Goal: Task Accomplishment & Management: Manage account settings

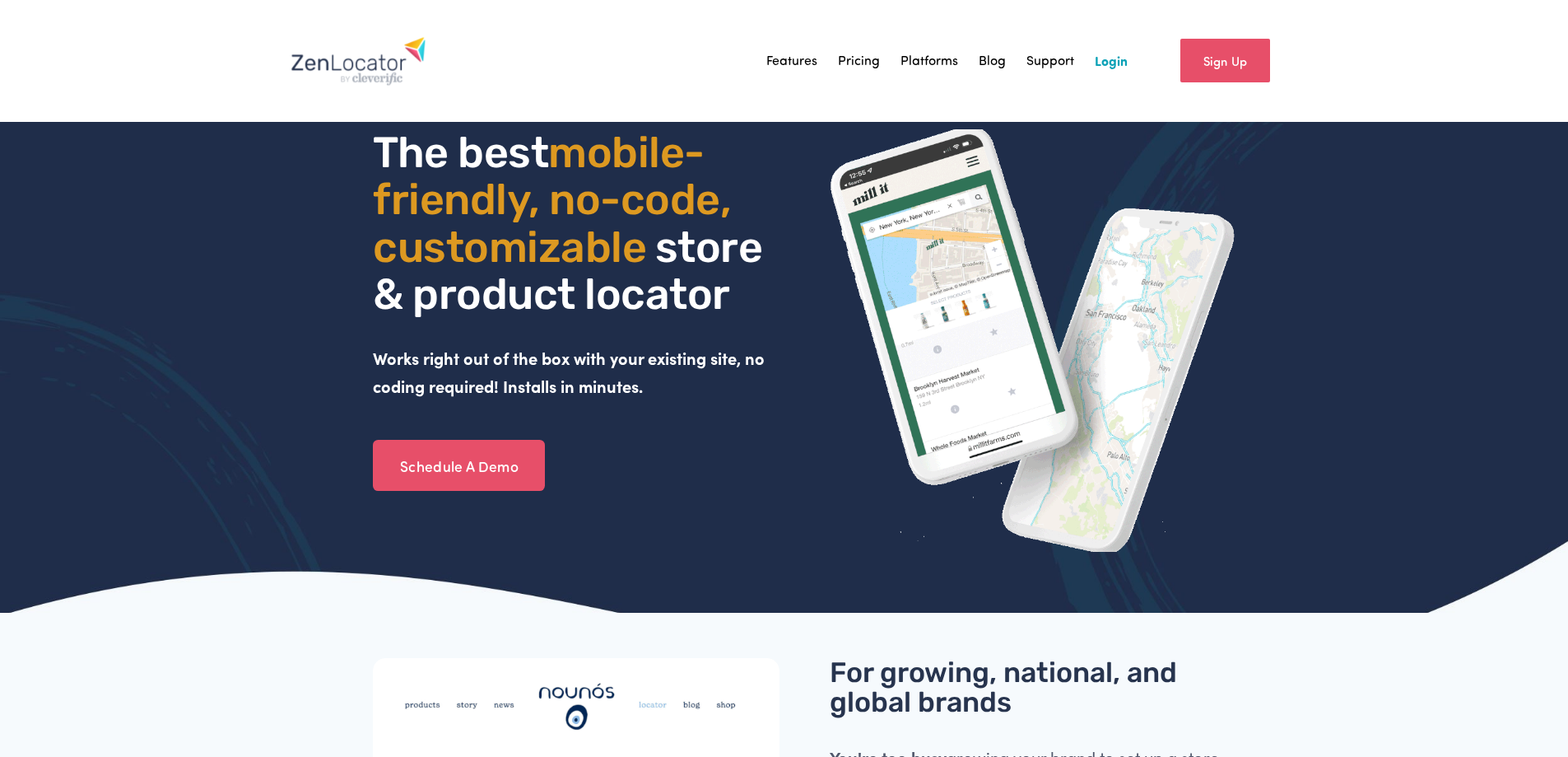
click at [1117, 58] on link "Login" at bounding box center [1111, 61] width 33 height 25
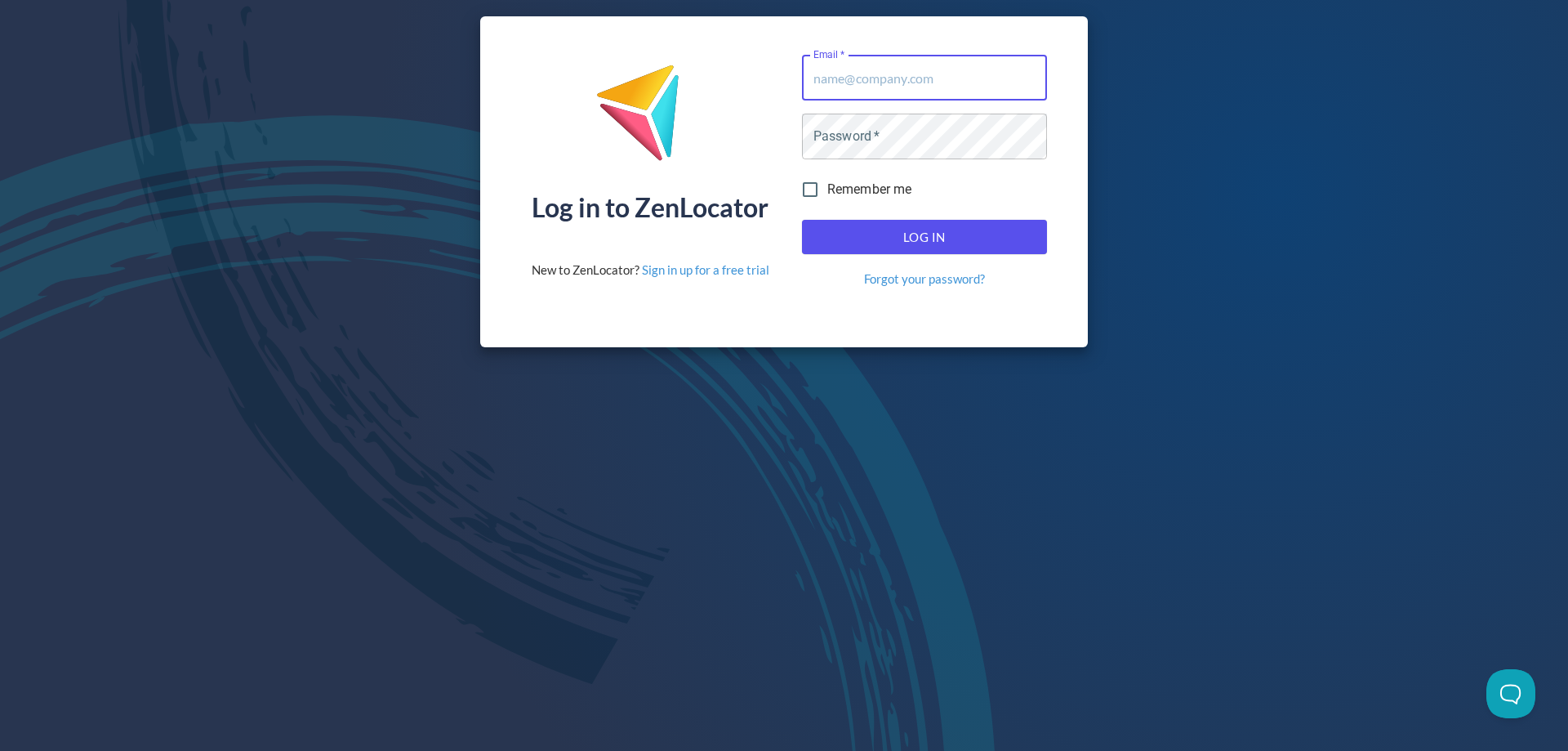
click at [942, 81] on input "Email   *" at bounding box center [925, 78] width 245 height 46
type input "[EMAIL_ADDRESS][DOMAIN_NAME]"
click at [1017, 236] on span "Log In" at bounding box center [925, 237] width 209 height 21
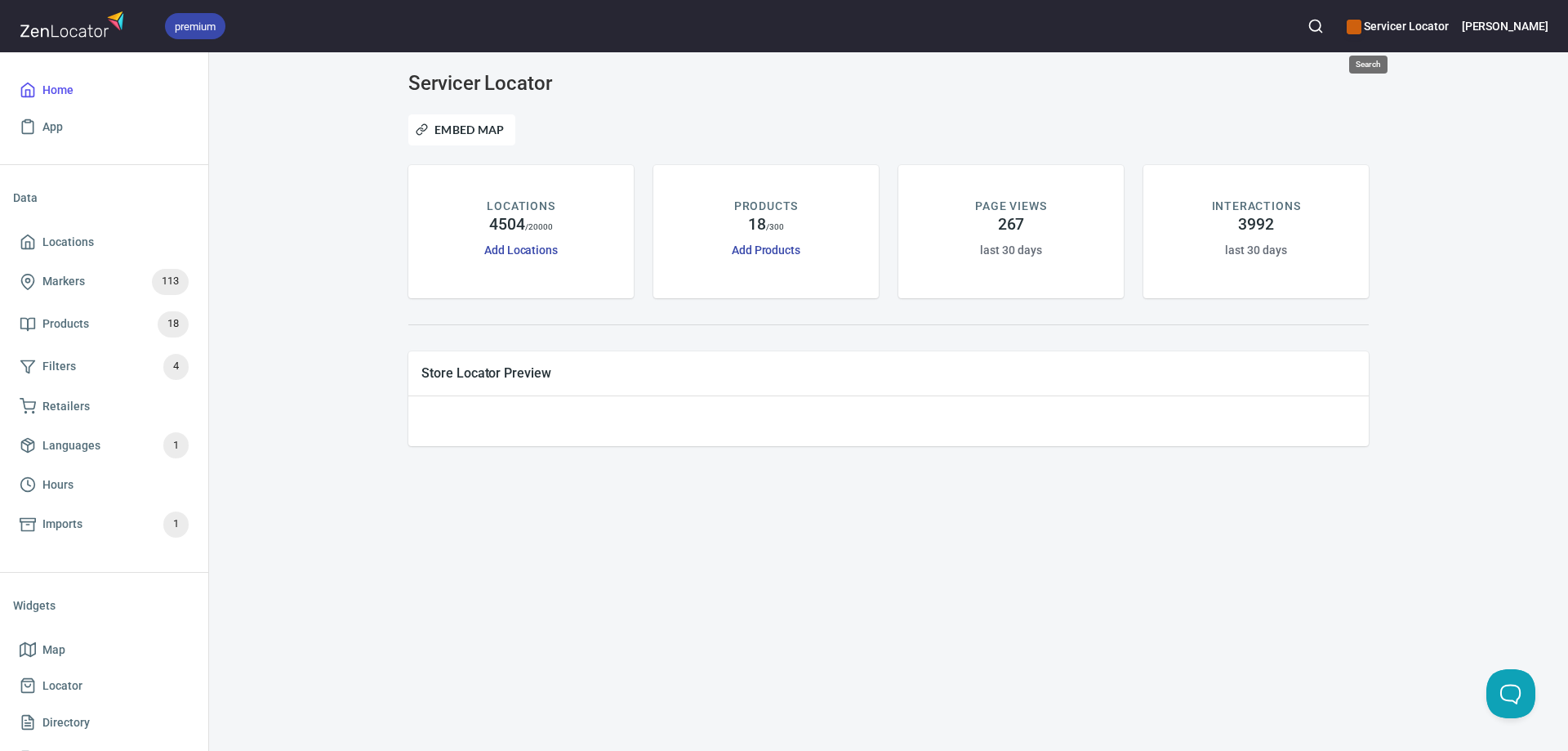
click at [1320, 29] on circle "button" at bounding box center [1314, 25] width 10 height 10
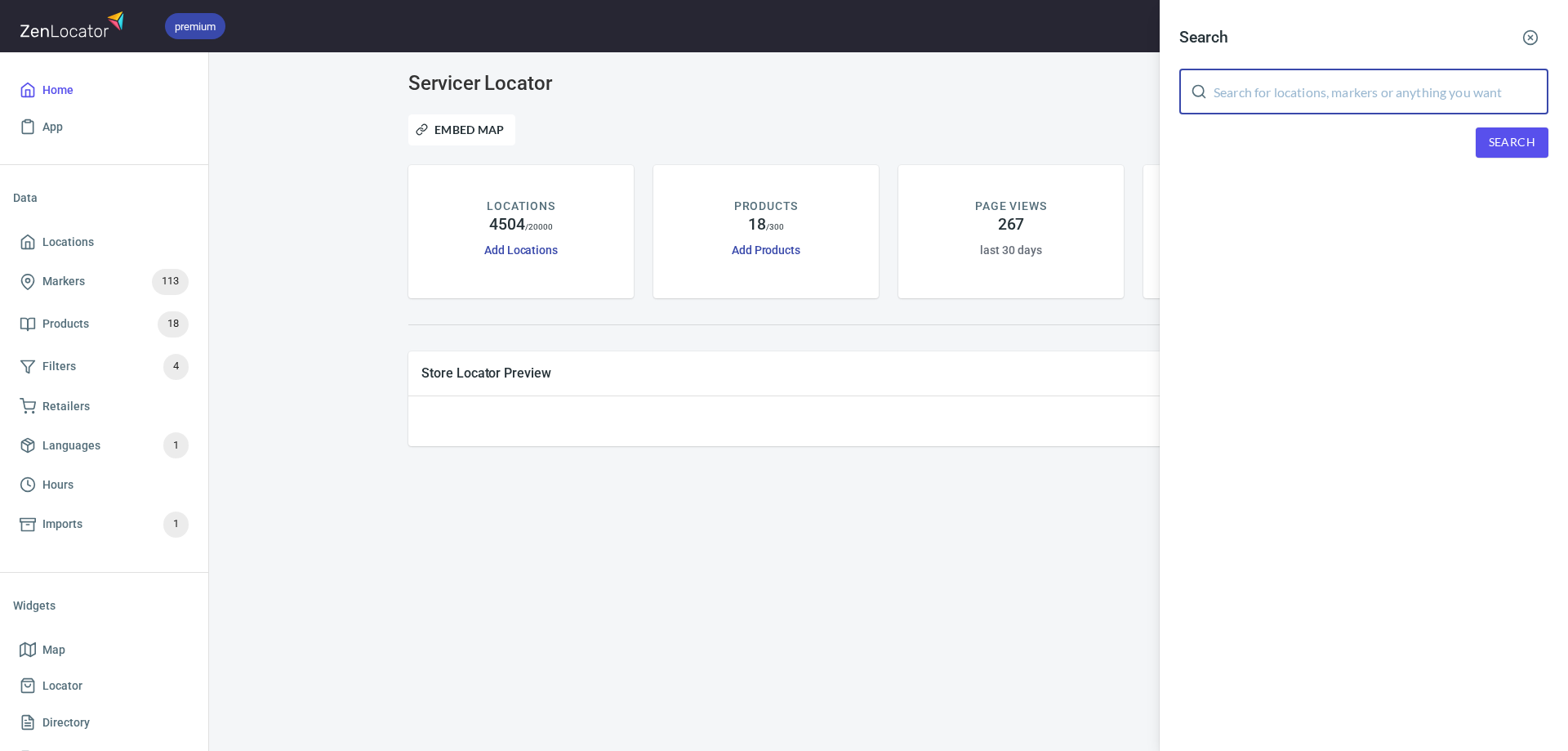
click at [1334, 92] on input "text" at bounding box center [1381, 91] width 335 height 46
type input "Appliance Repair American"
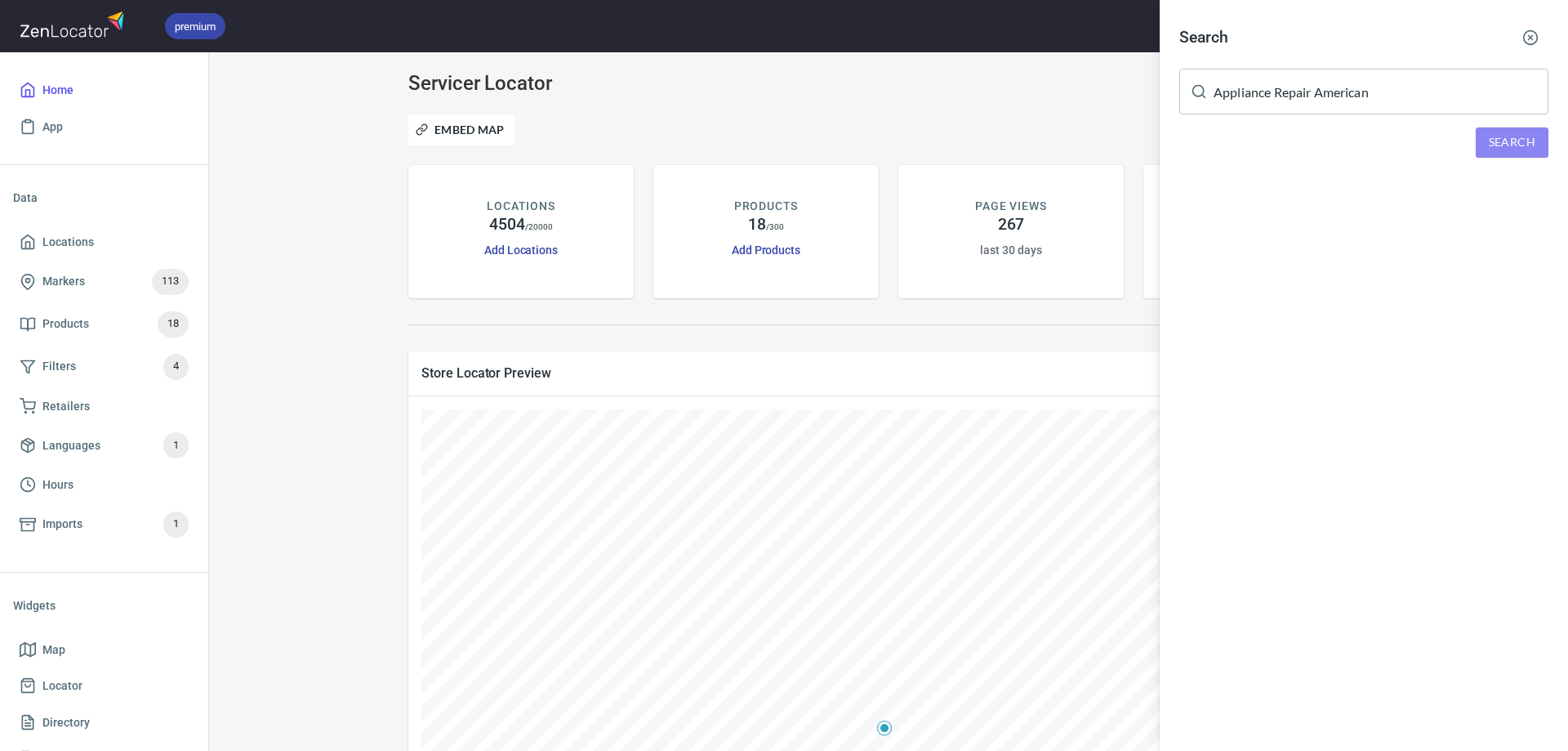
click at [1488, 136] on span "Search" at bounding box center [1511, 142] width 47 height 20
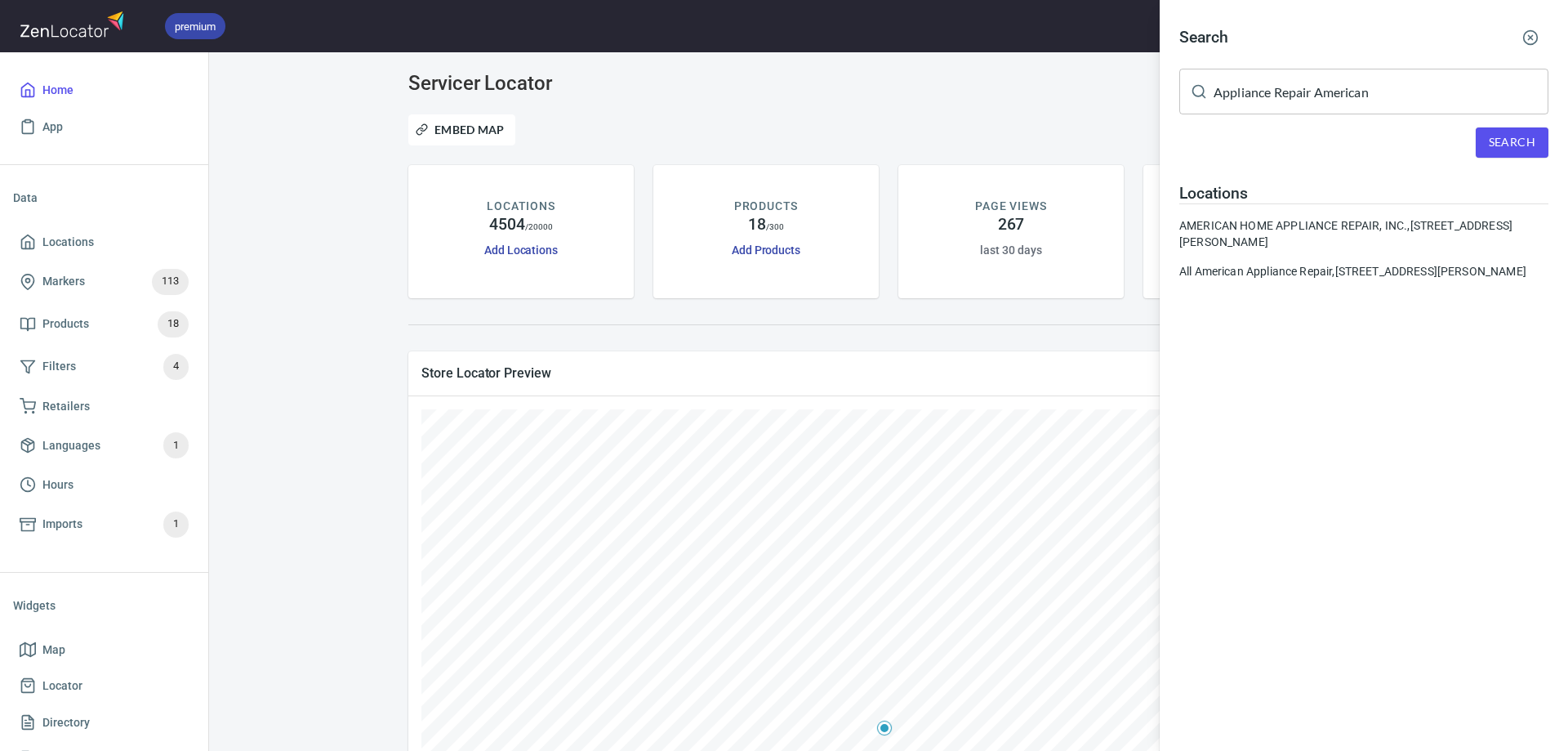
click at [1530, 36] on icon "button" at bounding box center [1529, 37] width 16 height 16
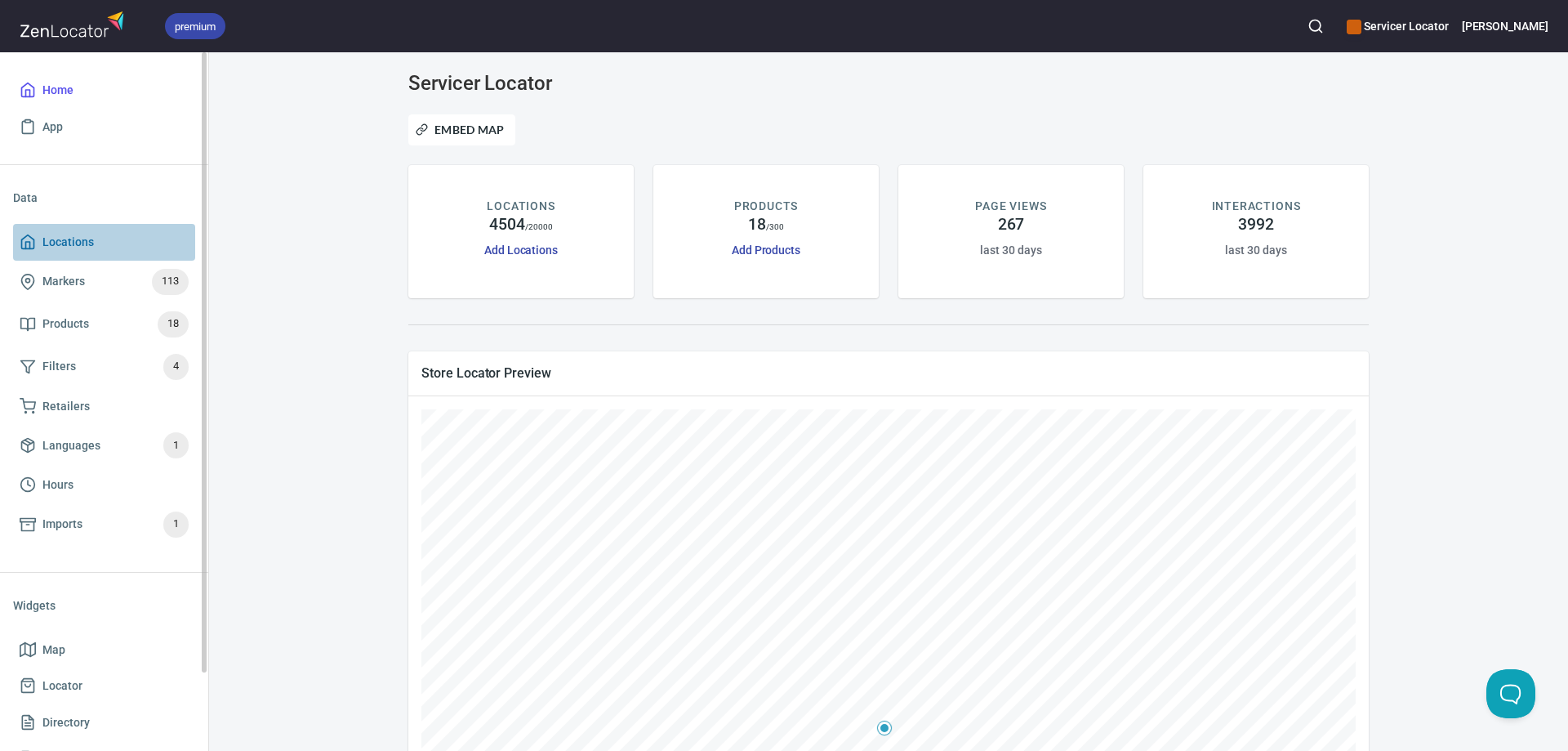
click at [71, 242] on span "Locations" at bounding box center [68, 241] width 51 height 20
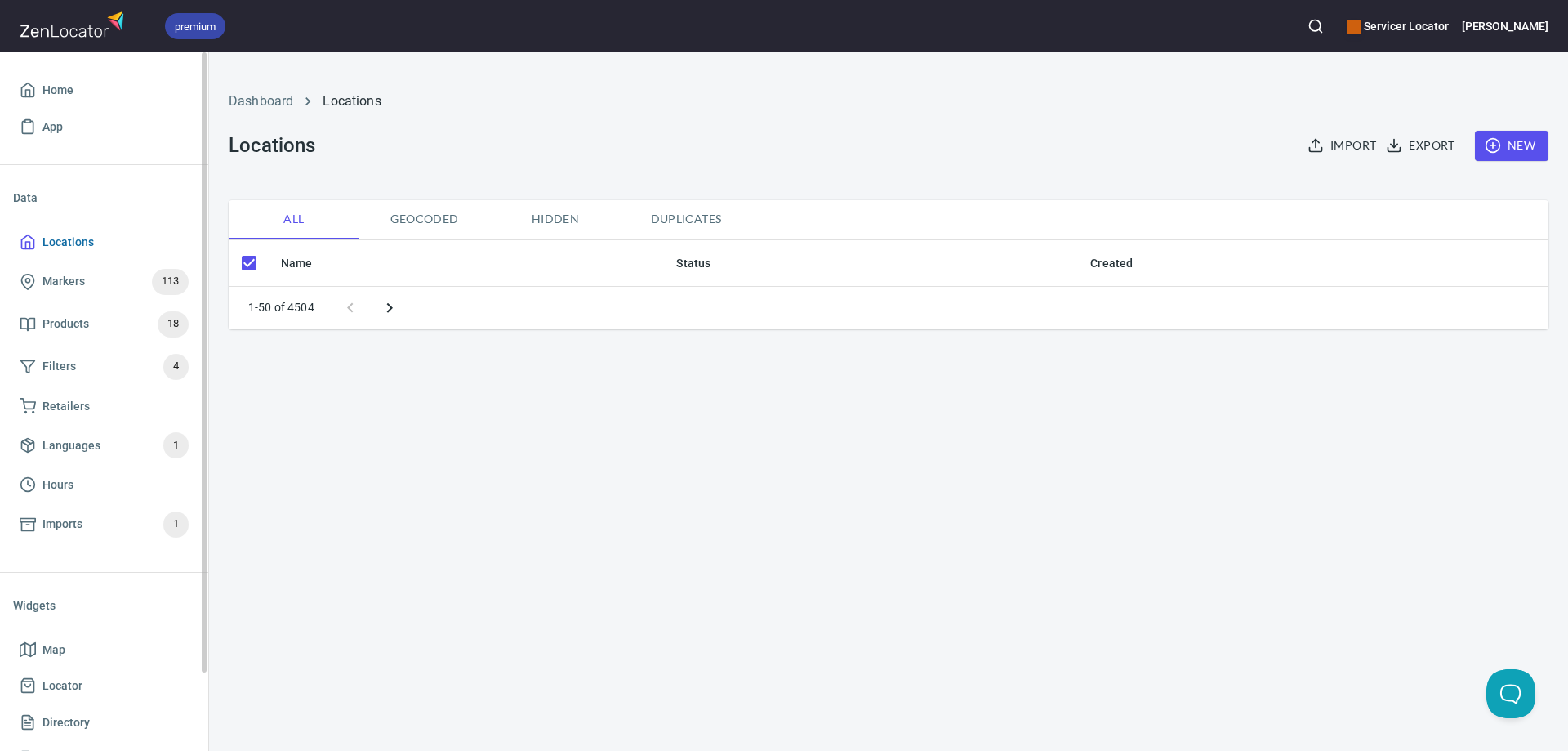
checkbox input "false"
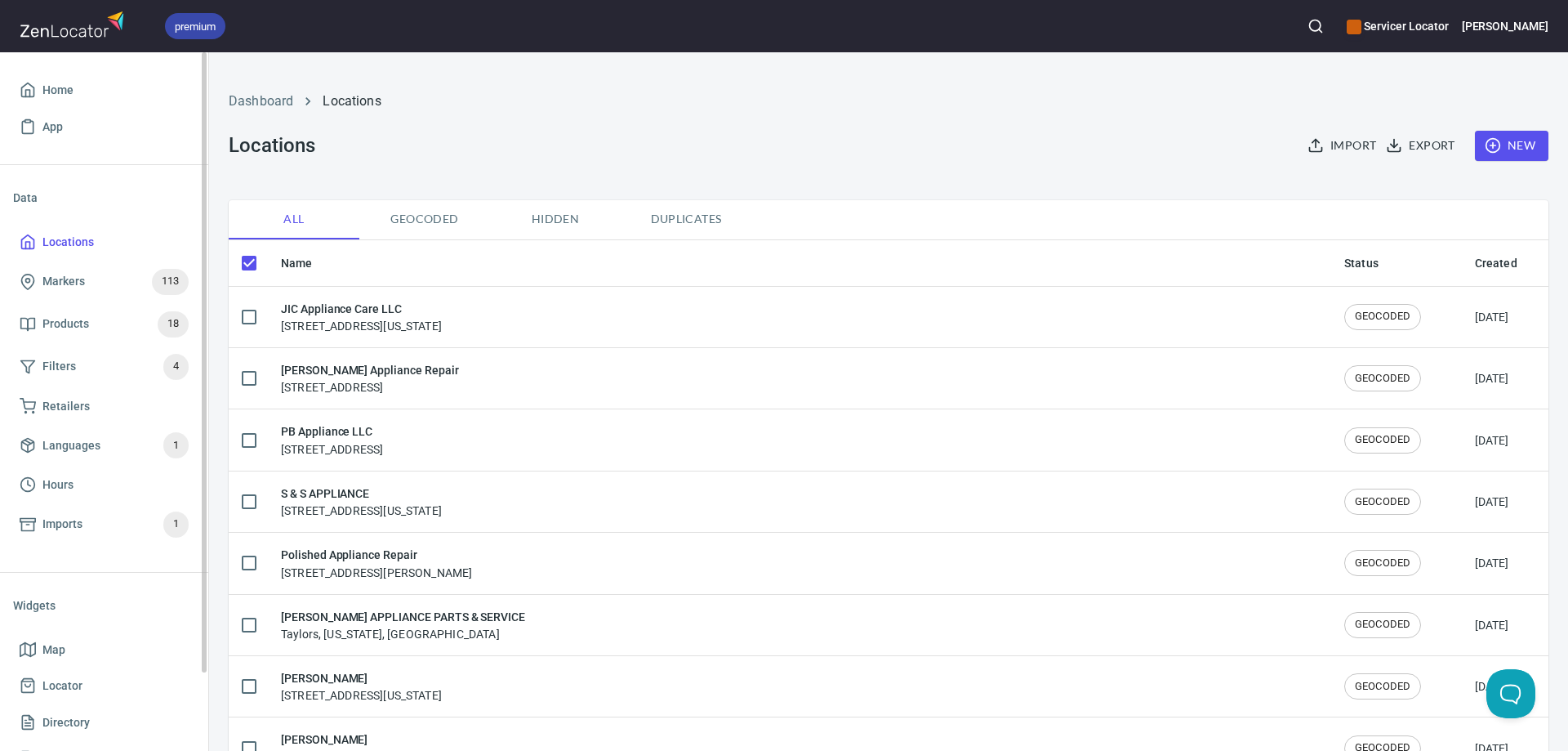
checkbox input "false"
click at [1505, 148] on span "New" at bounding box center [1511, 145] width 48 height 20
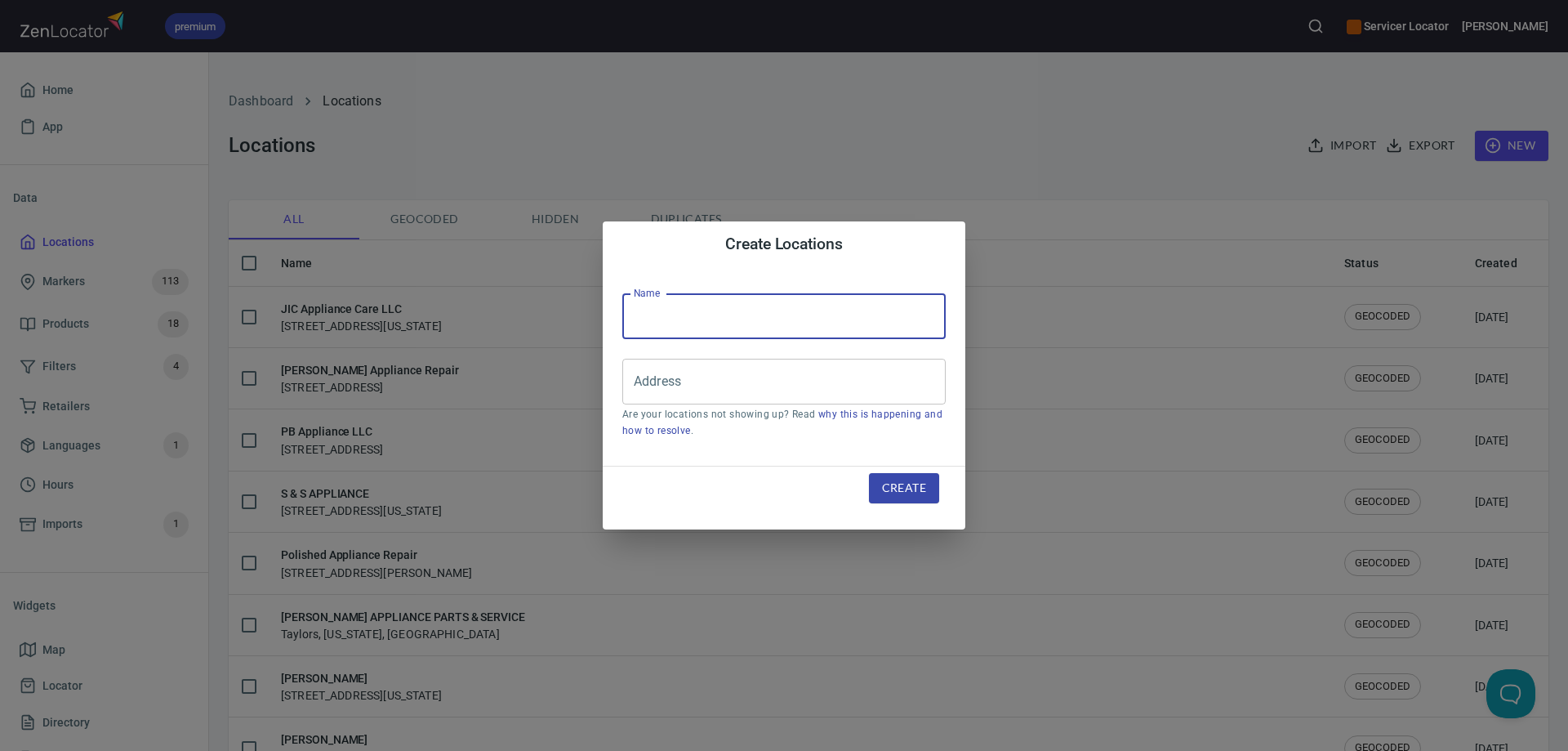
click at [786, 302] on input "text" at bounding box center [784, 316] width 323 height 46
type input "Appliance Repair American"
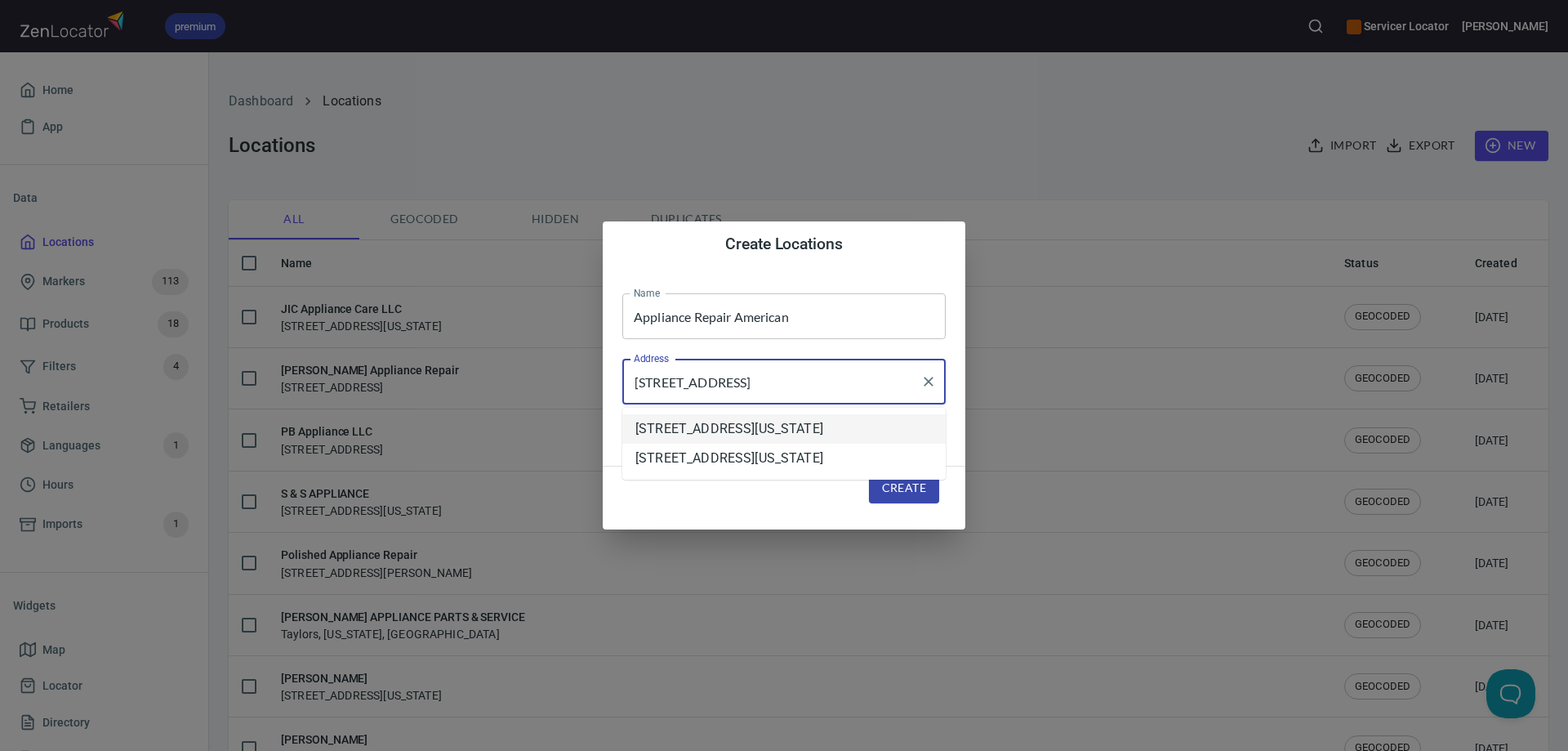
click at [744, 438] on li "2476 NW South Manor Avenue, Stuart, Florida, United States" at bounding box center [784, 429] width 323 height 29
type input "2476 NW South Manor Avenue, Stuart, Florida, United States"
click at [891, 481] on span "Create" at bounding box center [904, 488] width 44 height 20
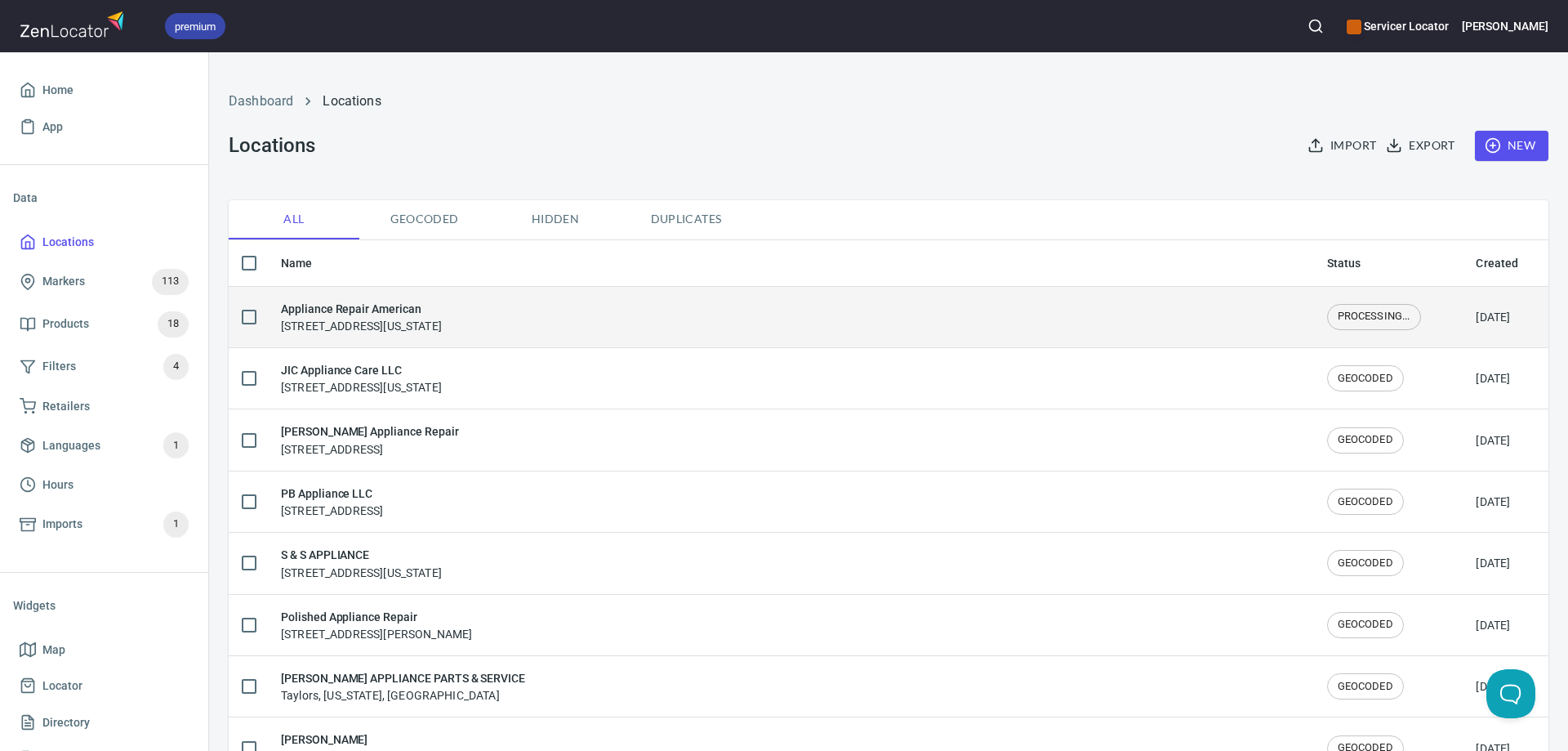
click at [413, 310] on h6 "Appliance Repair American" at bounding box center [361, 308] width 161 height 18
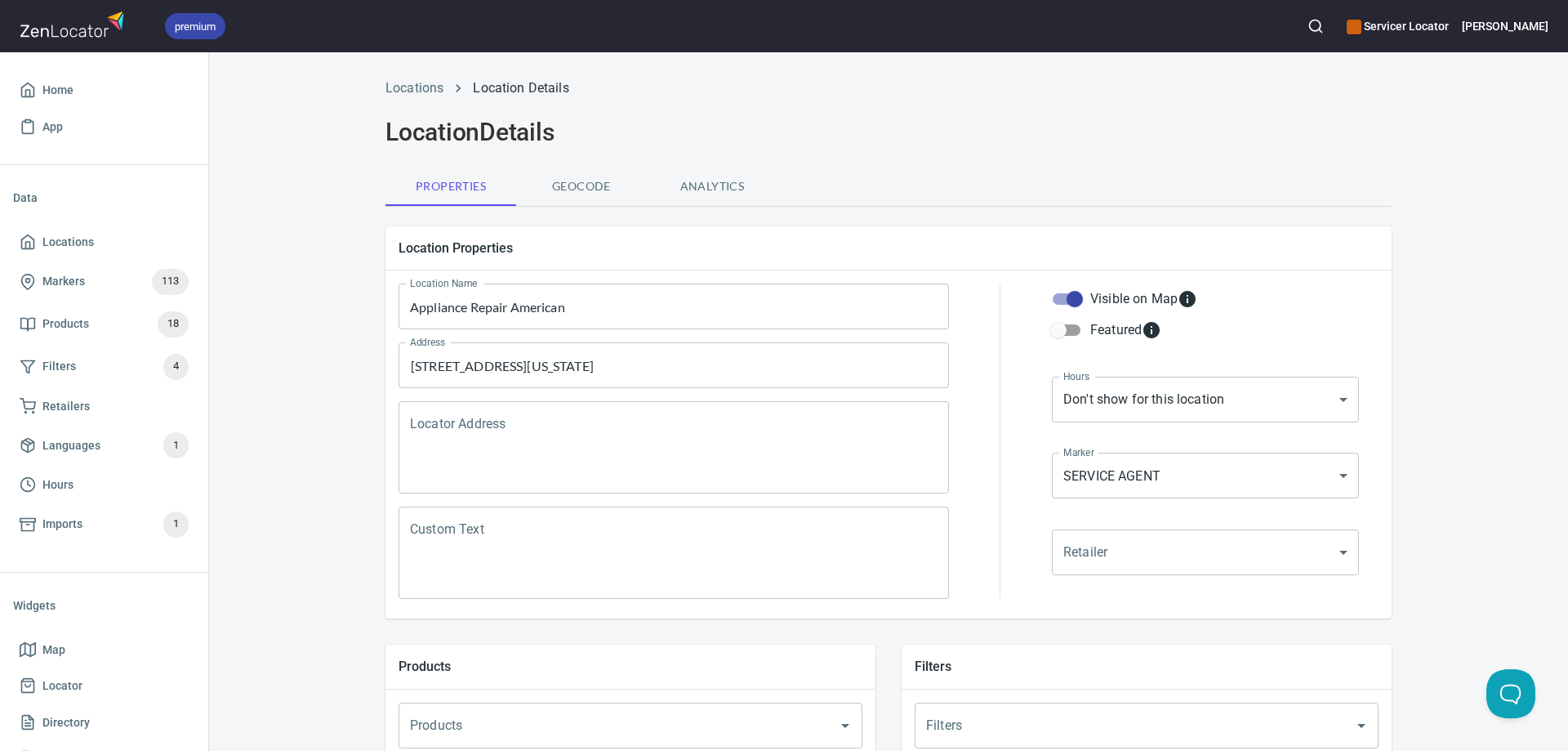
click at [1093, 549] on body "premium Servicer Locator Jimmy Home App Data Locations Markers 113 Products 18 …" at bounding box center [784, 376] width 1568 height 751
click at [1093, 549] on div at bounding box center [784, 376] width 1568 height 751
click at [474, 526] on textarea "Custom Text" at bounding box center [673, 552] width 527 height 62
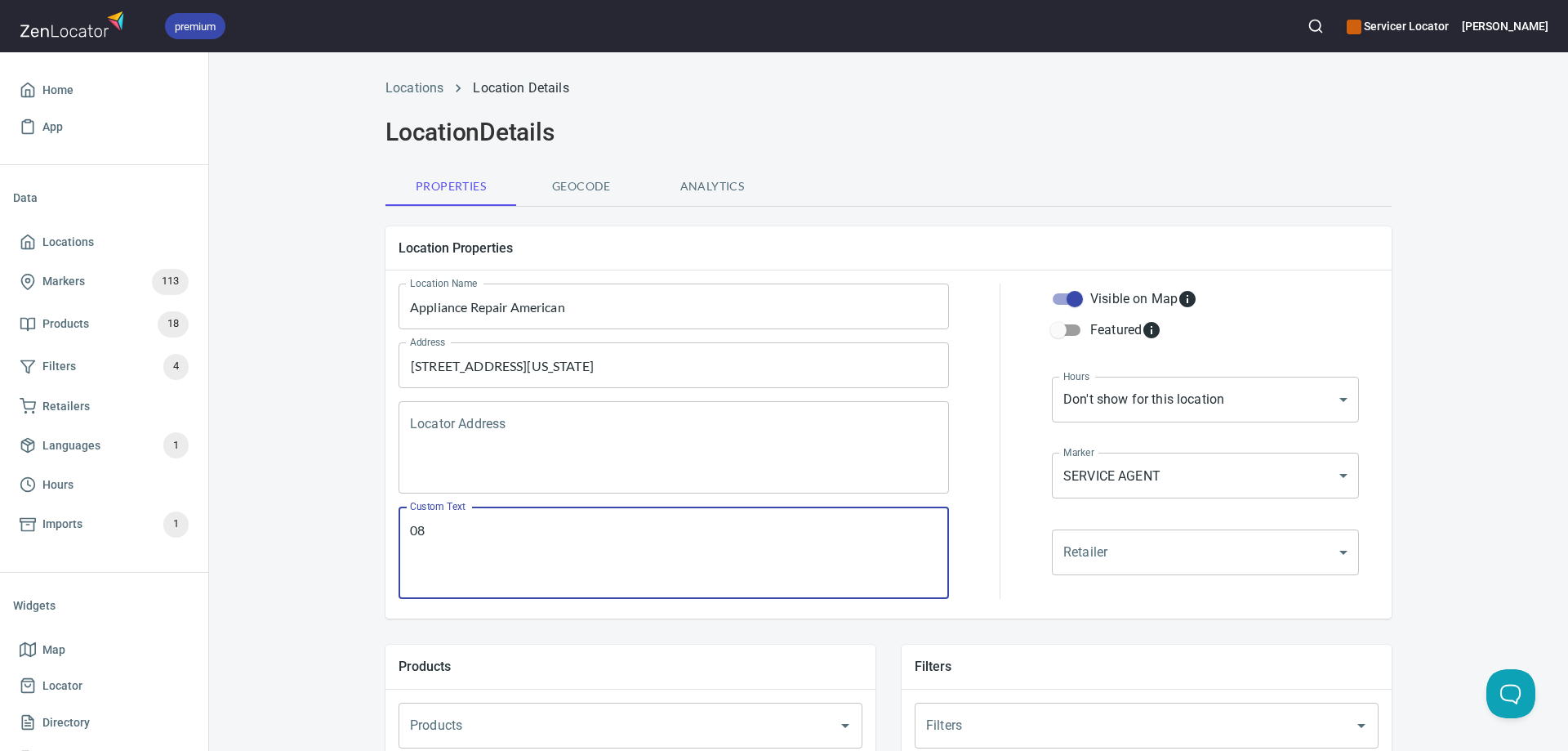
type textarea "0"
drag, startPoint x: 658, startPoint y: 536, endPoint x: 653, endPoint y: 530, distance: 7.8
click at [657, 534] on textarea "8/11/25 - Added from application // JDR" at bounding box center [673, 552] width 527 height 62
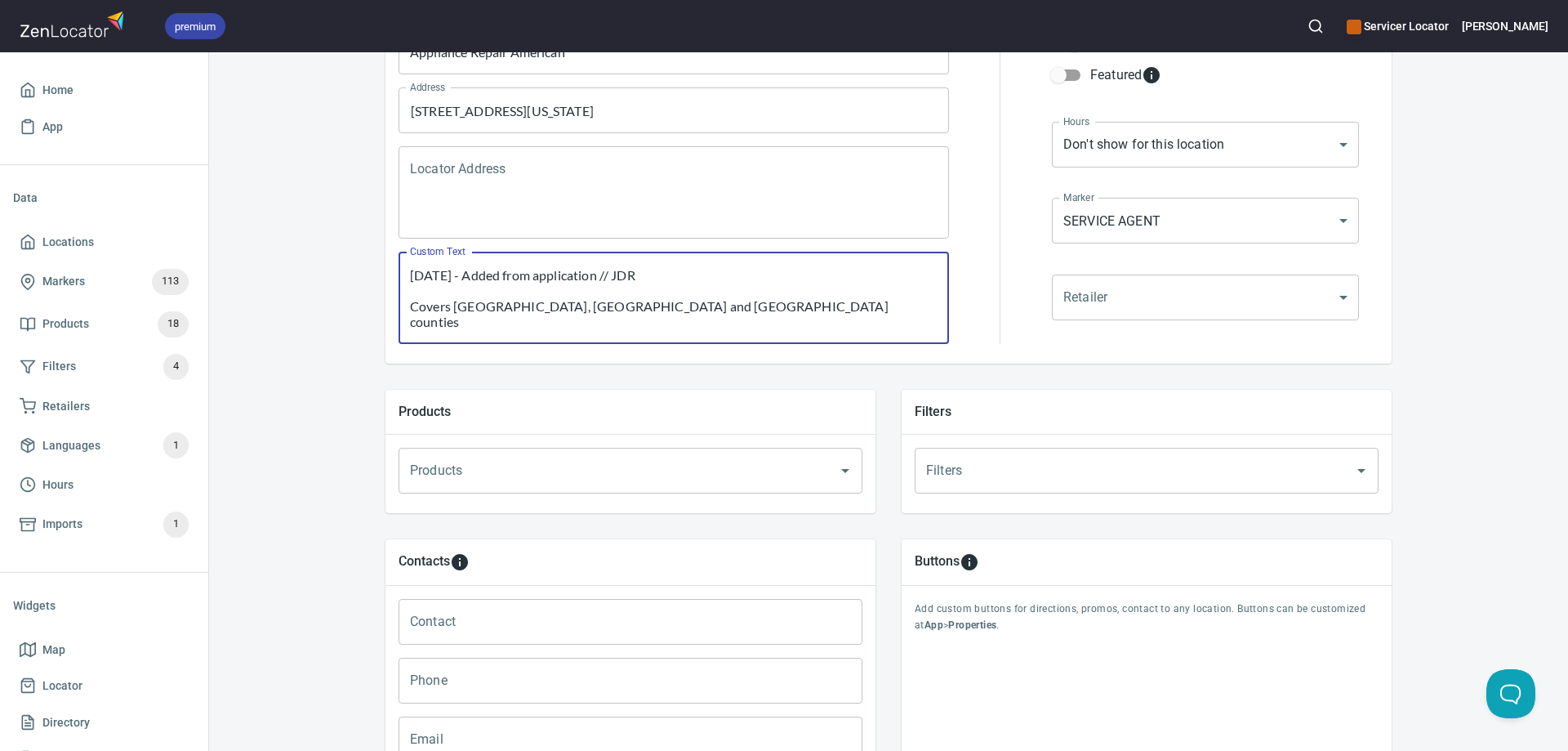
scroll to position [327, 0]
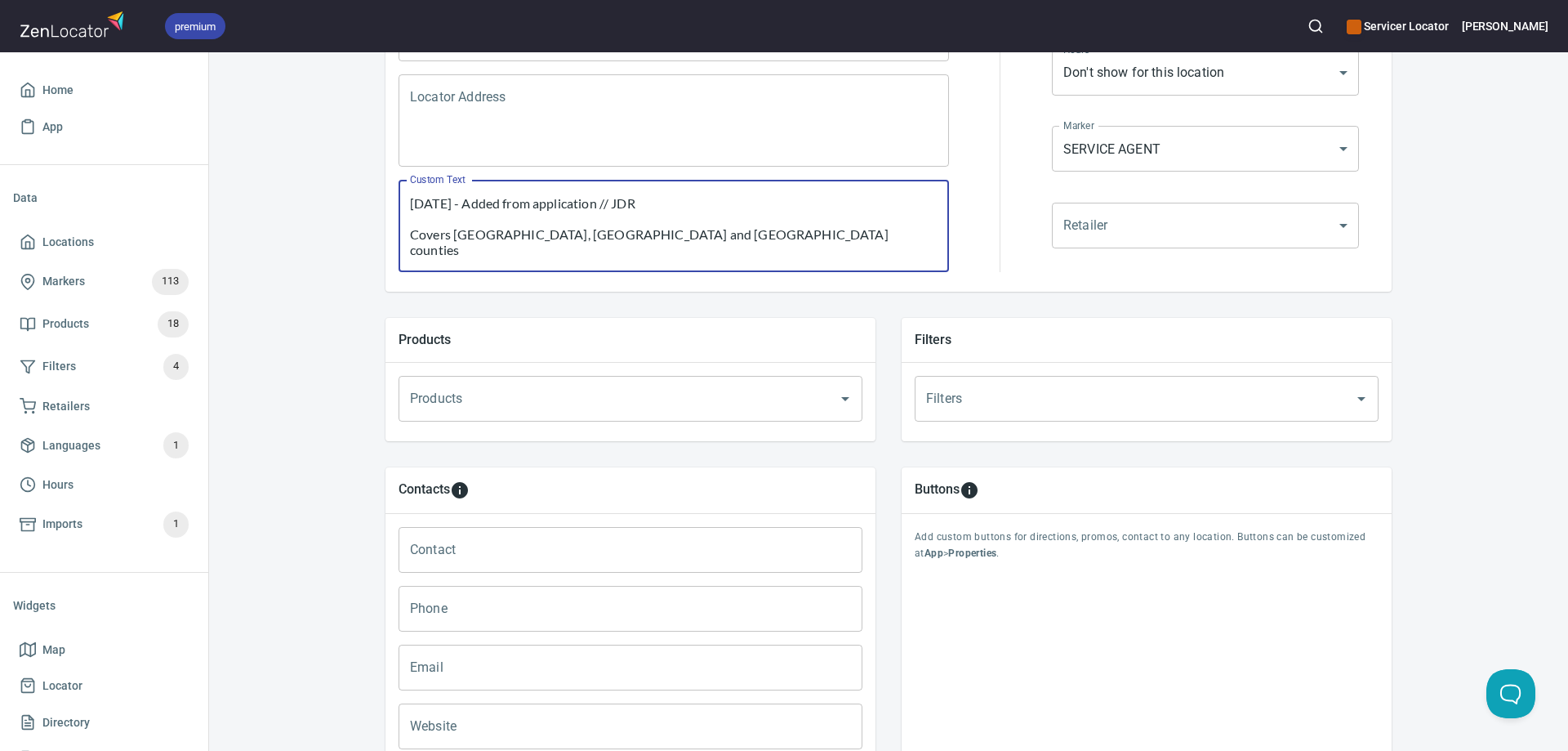
type textarea "8/11/25 - Added from application // JDR Covers St Lucie, Martin and Palm Beach …"
click at [489, 397] on input "Products" at bounding box center [607, 398] width 403 height 31
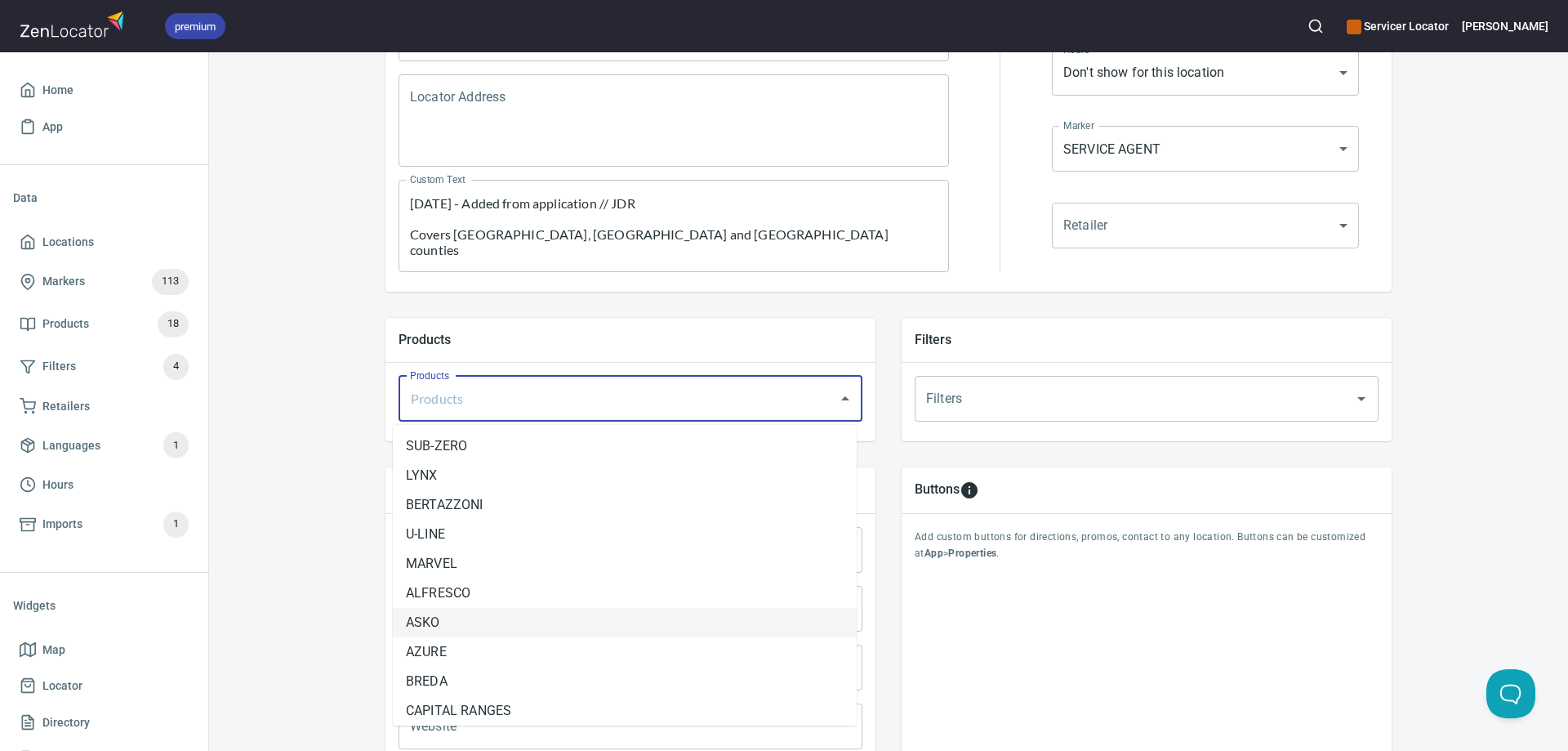
click at [465, 621] on li "ASKO" at bounding box center [624, 622] width 464 height 29
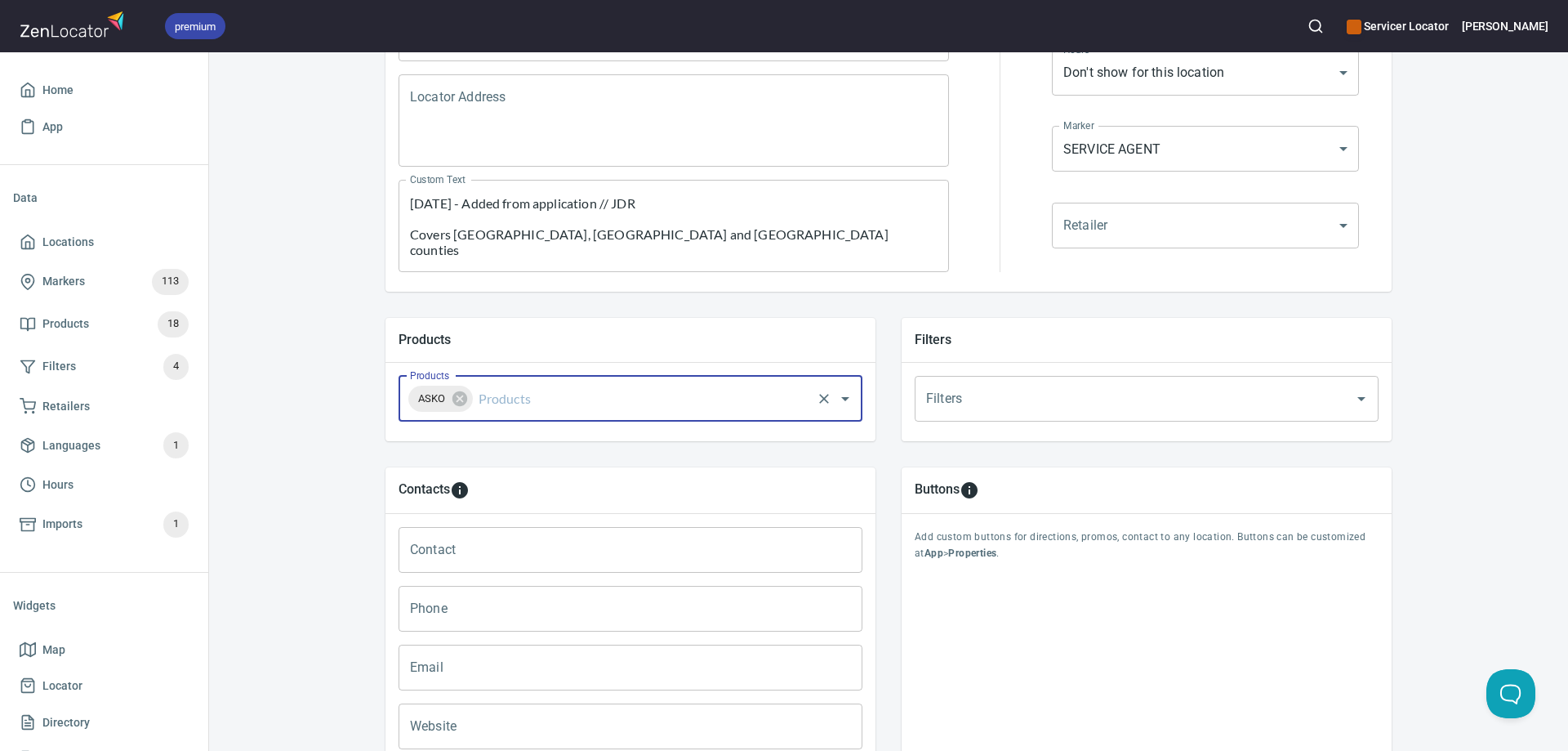
click at [488, 398] on input "Products" at bounding box center [641, 398] width 334 height 31
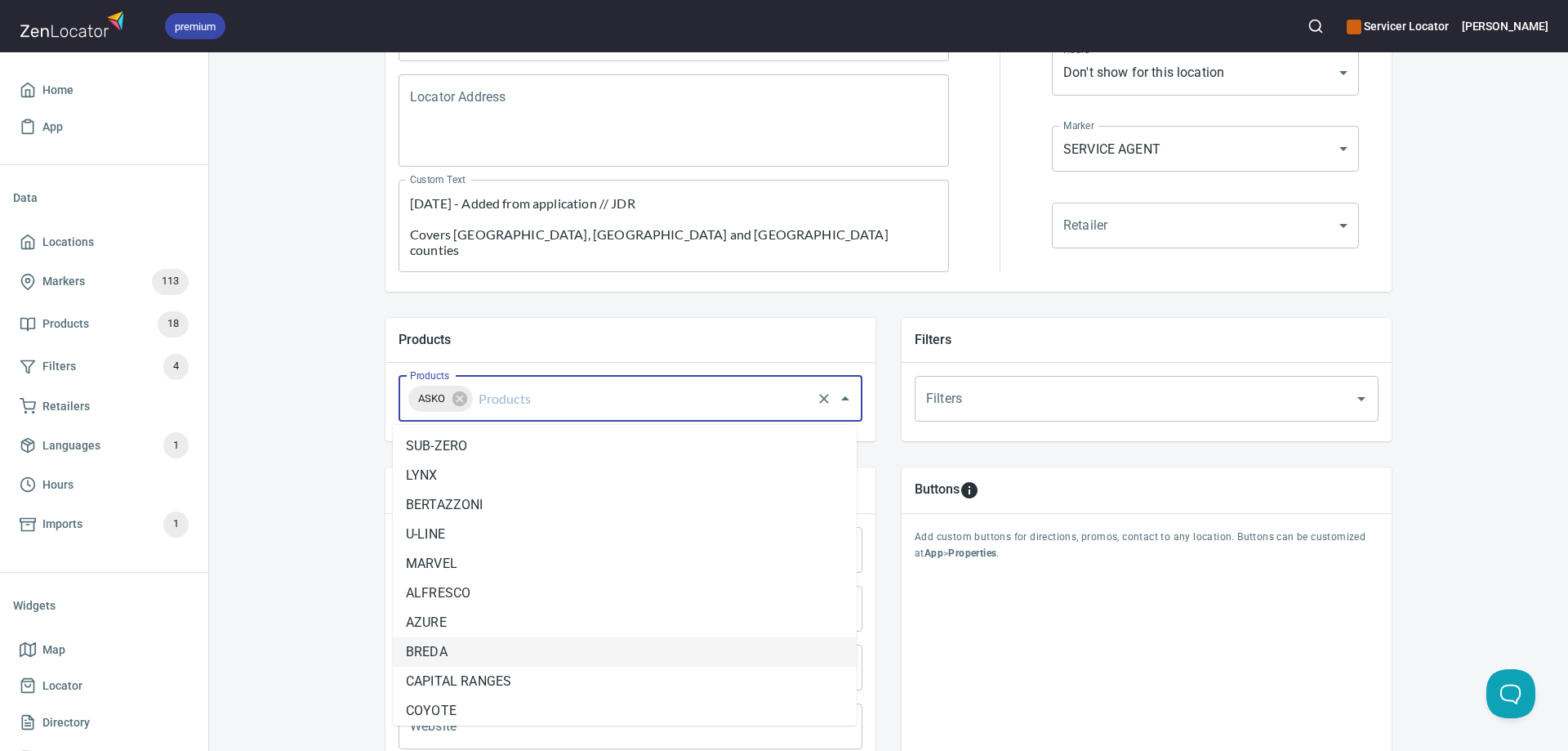
click at [460, 644] on li "BREDA" at bounding box center [624, 651] width 464 height 29
click at [555, 400] on input "Products" at bounding box center [679, 398] width 259 height 31
click at [491, 704] on li "FALMEC" at bounding box center [624, 710] width 464 height 29
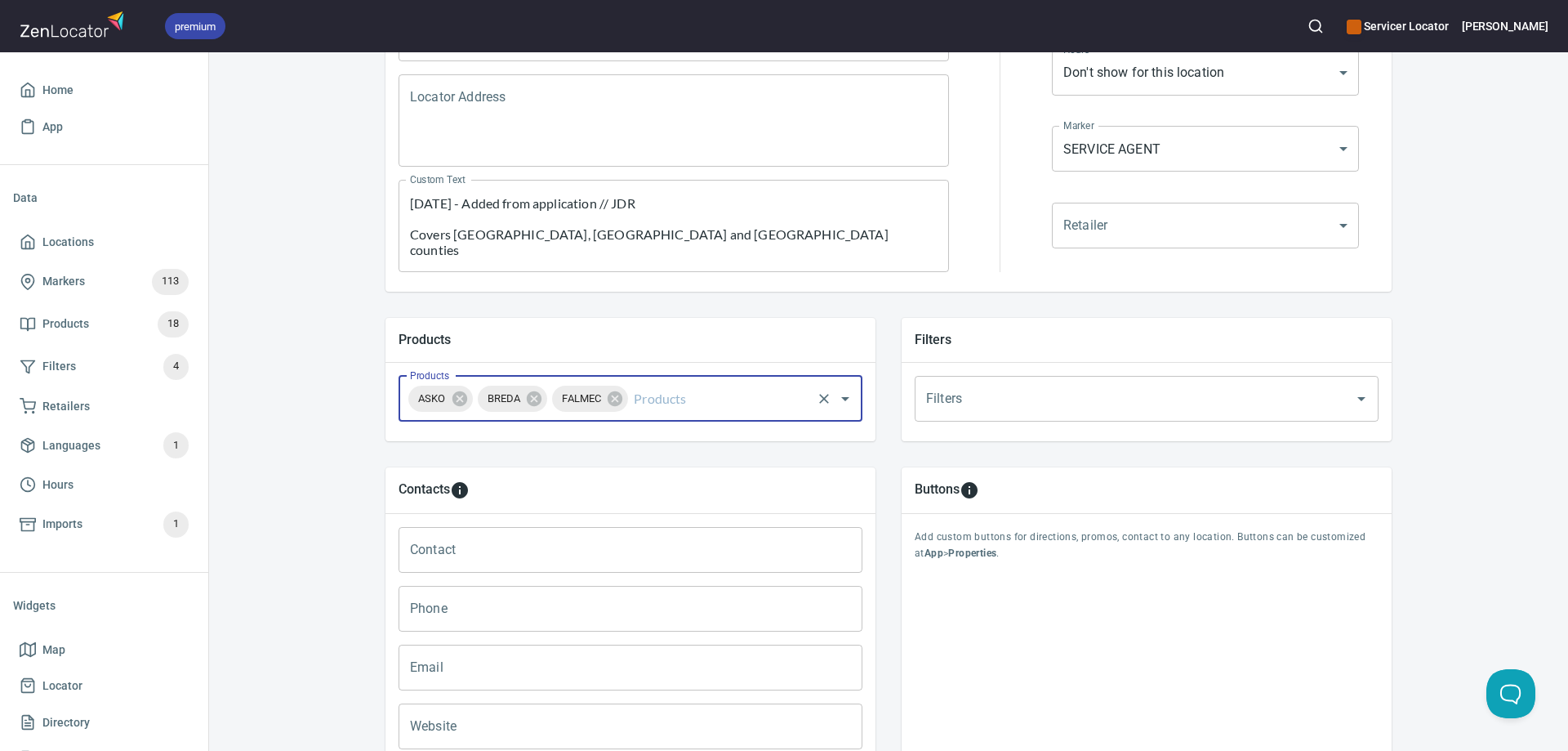
click at [660, 402] on input "Products" at bounding box center [719, 398] width 179 height 31
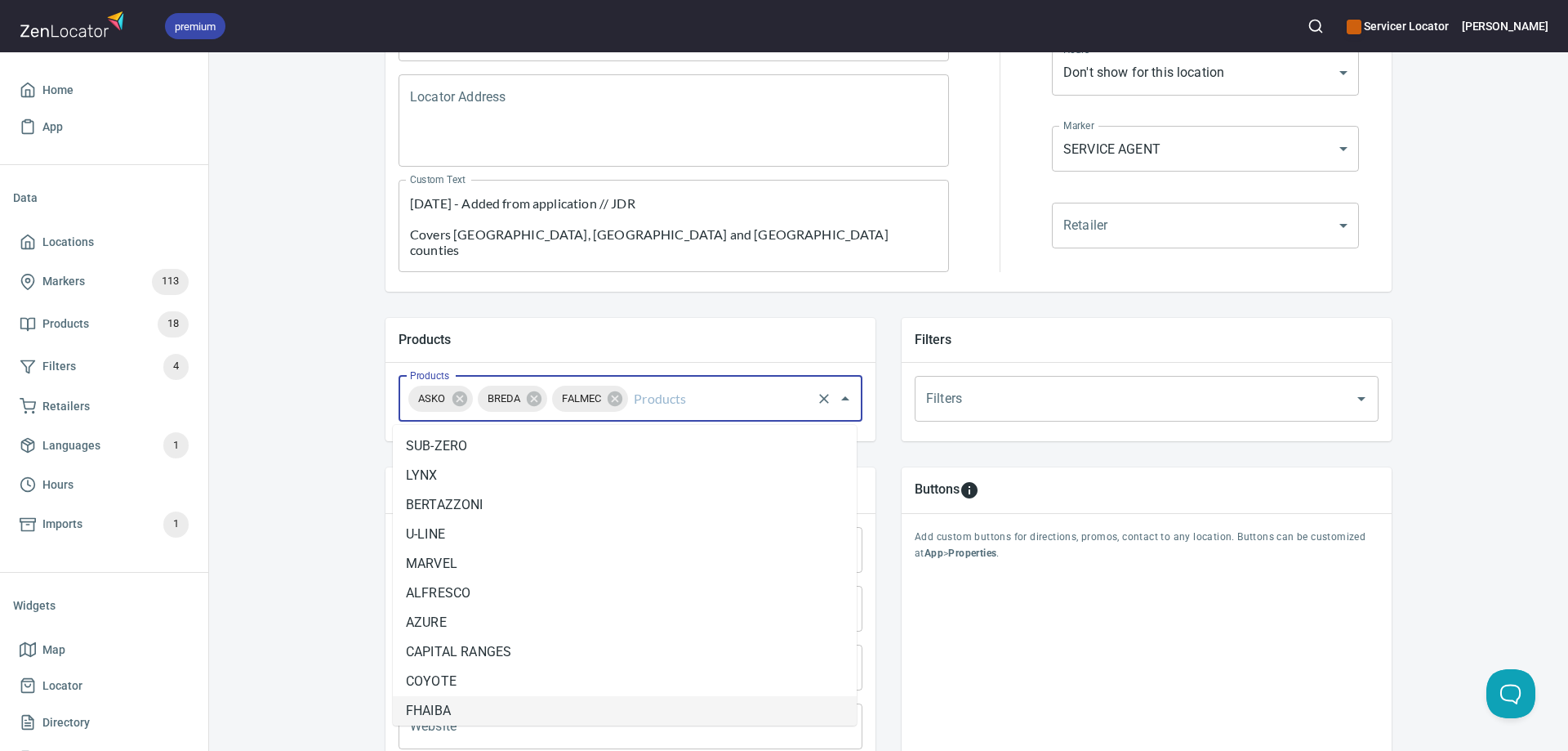
scroll to position [3, 0]
click at [474, 700] on li "FHAIBA" at bounding box center [624, 707] width 464 height 29
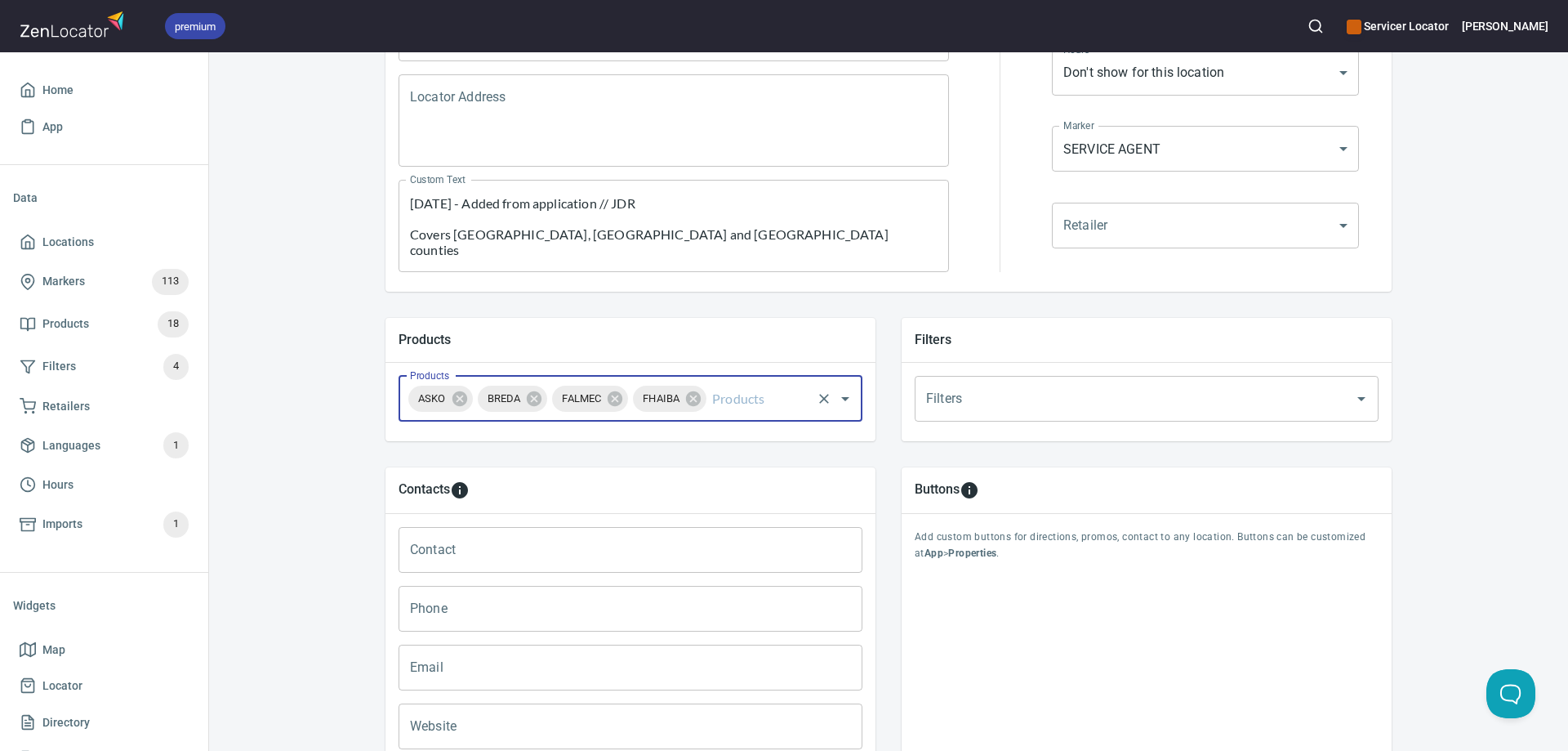
click at [745, 393] on input "Products" at bounding box center [759, 398] width 101 height 31
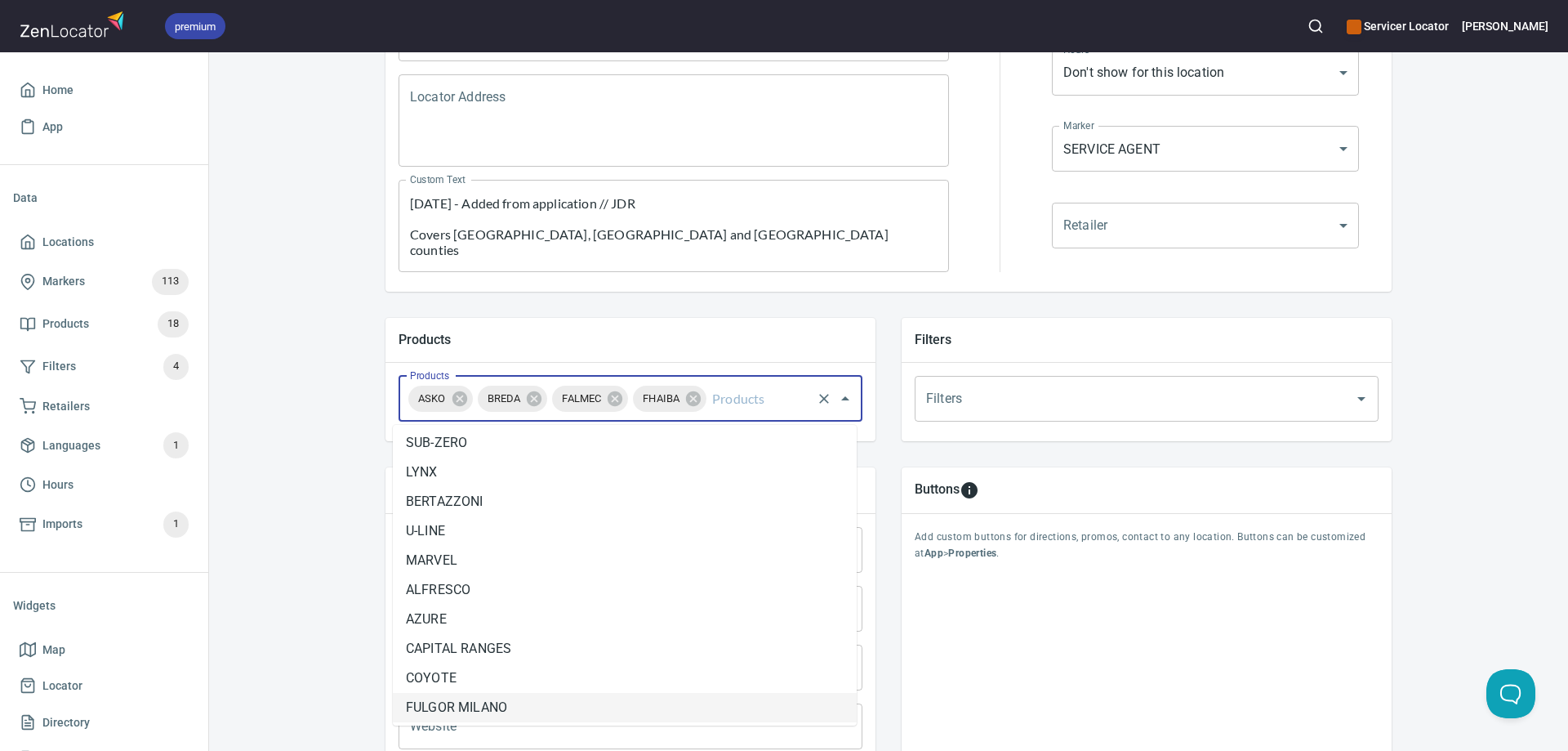
click at [494, 699] on li "FULGOR MILANO" at bounding box center [624, 707] width 464 height 29
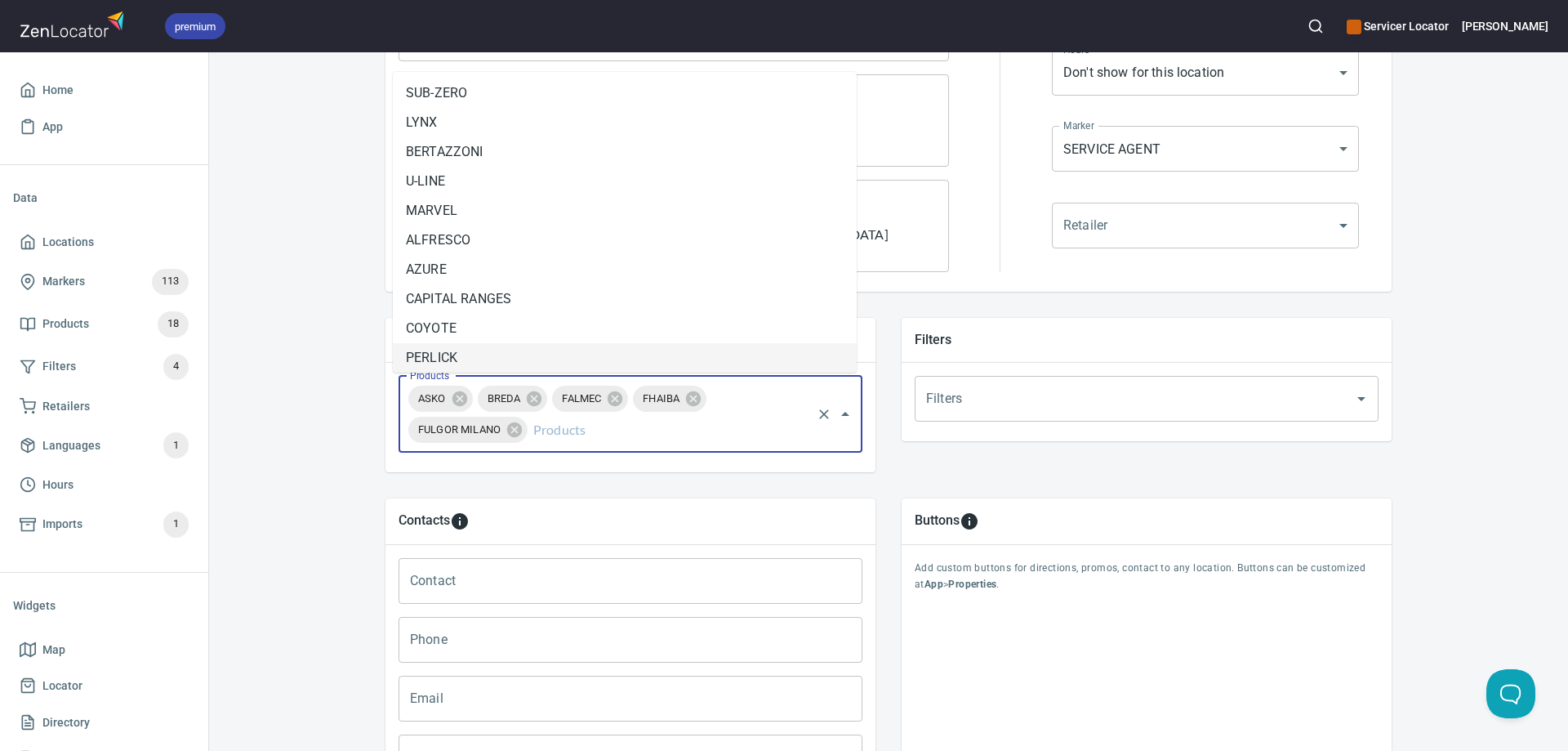
click at [571, 429] on input "Products" at bounding box center [670, 430] width 279 height 31
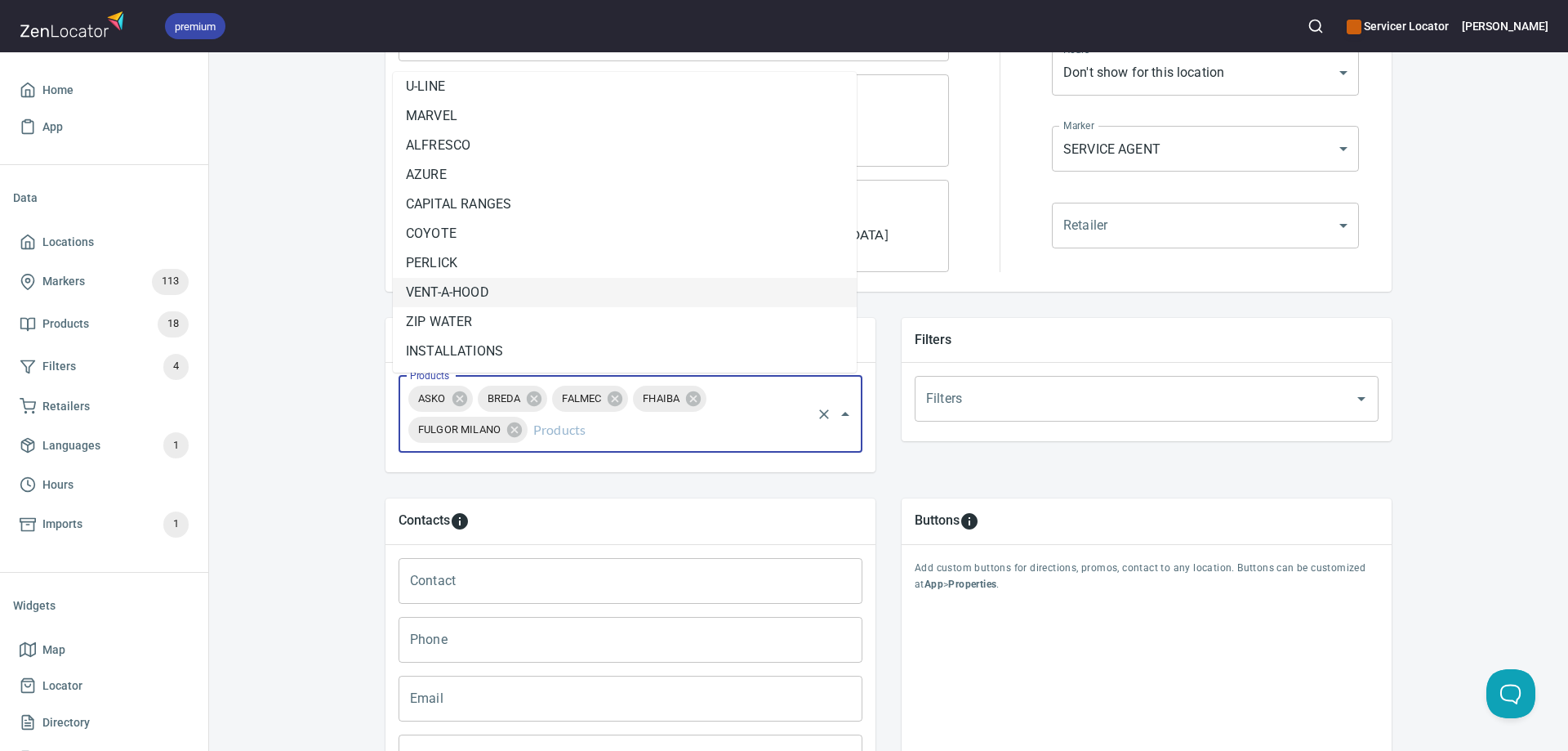
click at [527, 287] on li "VENT-A-HOOD" at bounding box center [624, 292] width 464 height 29
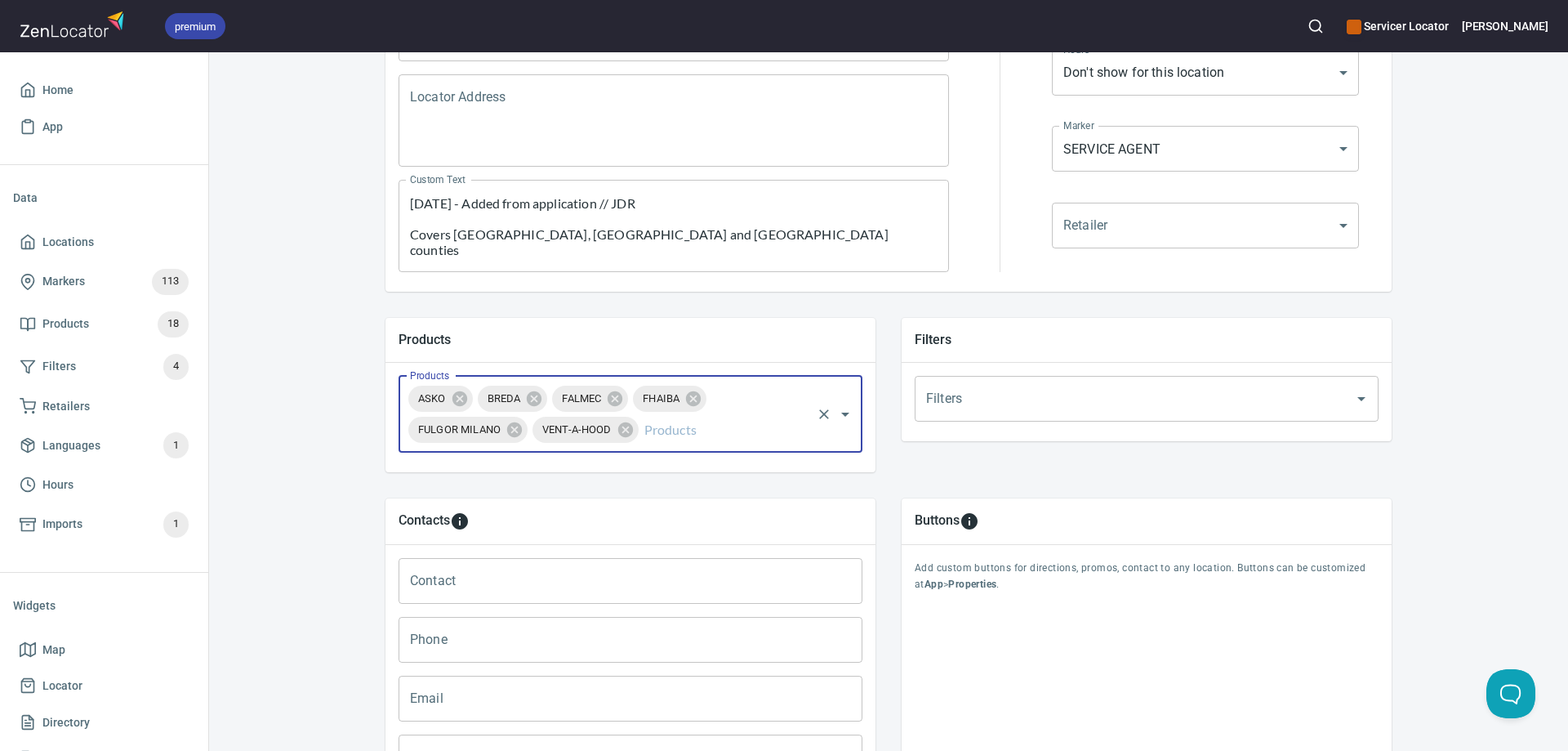
click at [945, 398] on input "Filters" at bounding box center [1123, 398] width 403 height 31
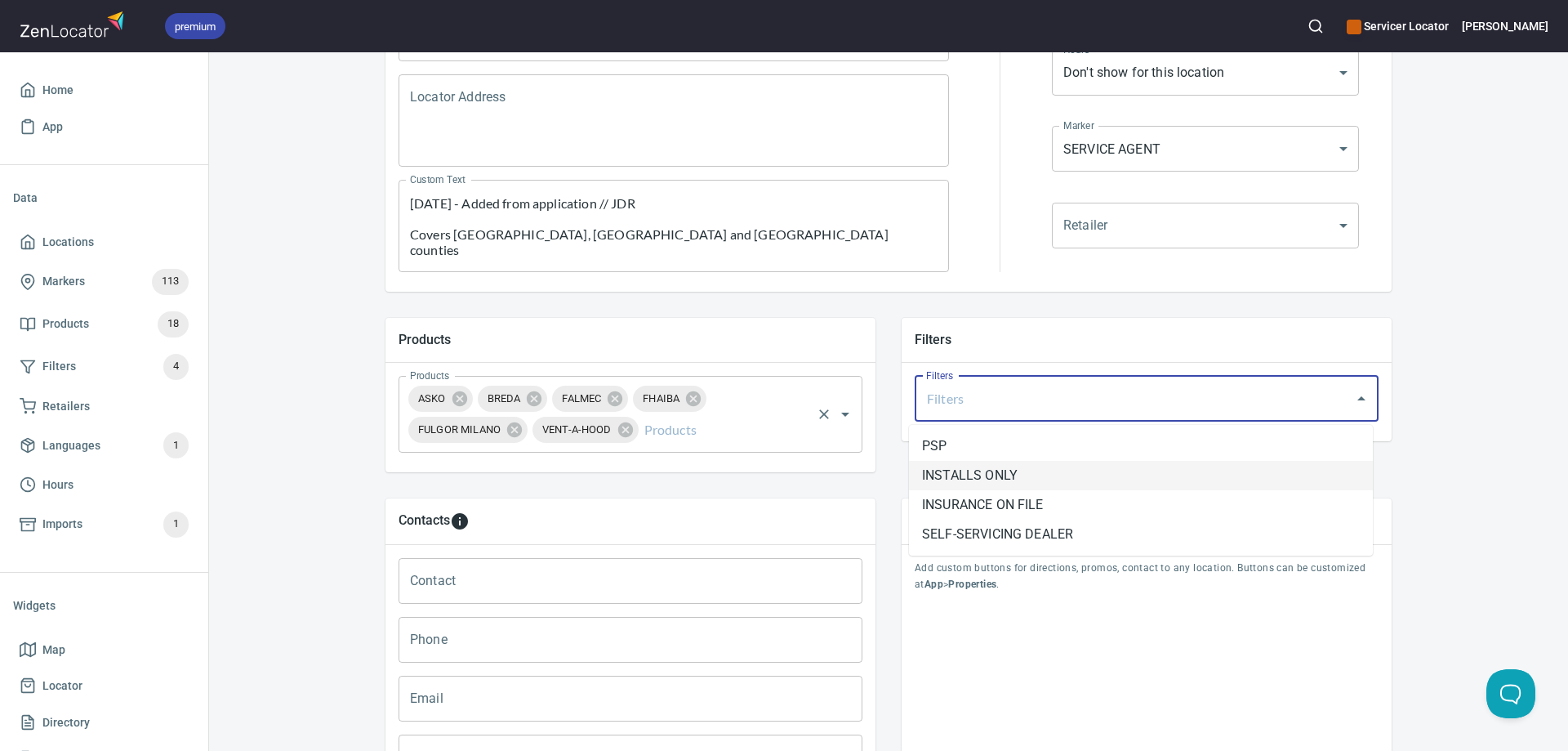
click at [670, 428] on input "Products" at bounding box center [724, 430] width 168 height 31
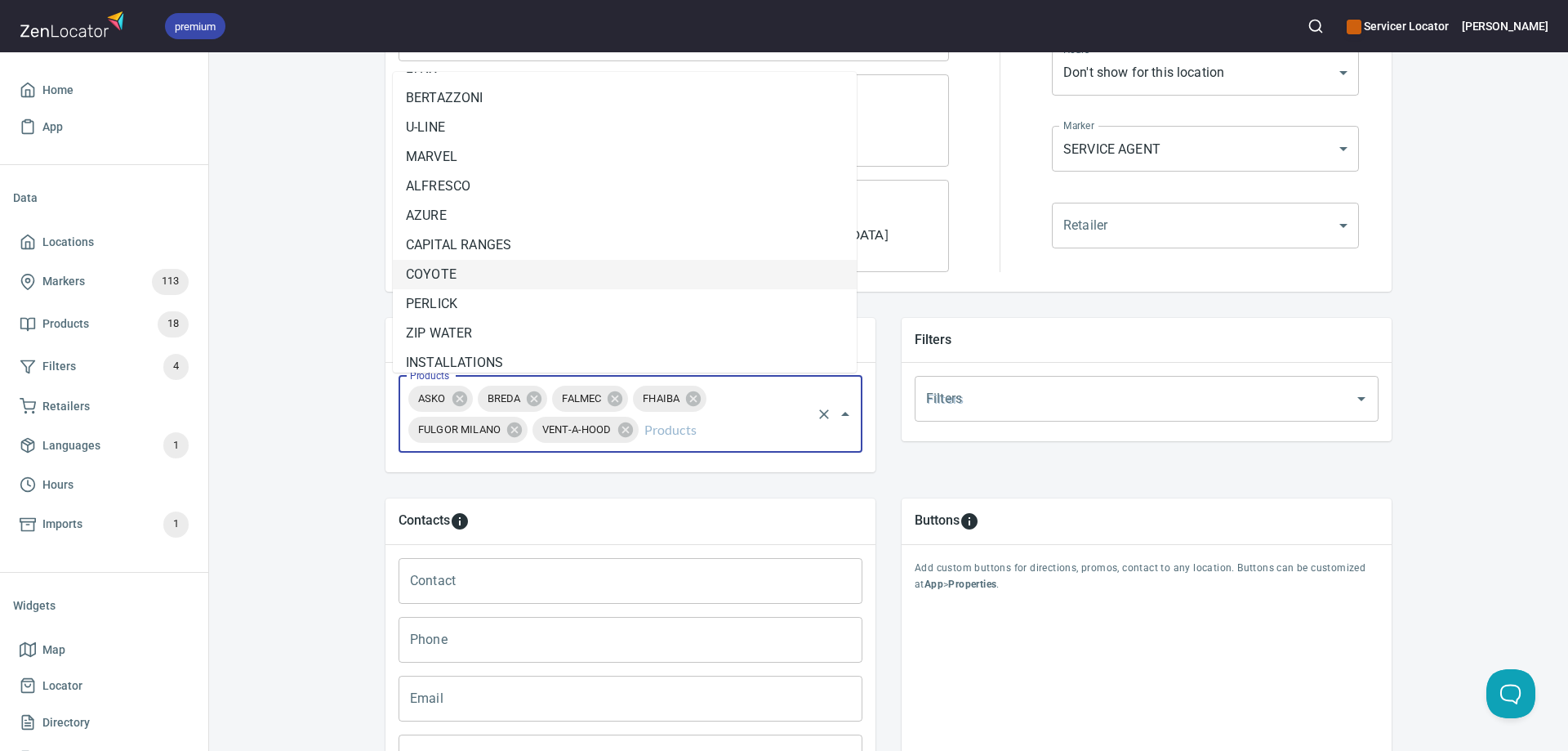
scroll to position [66, 0]
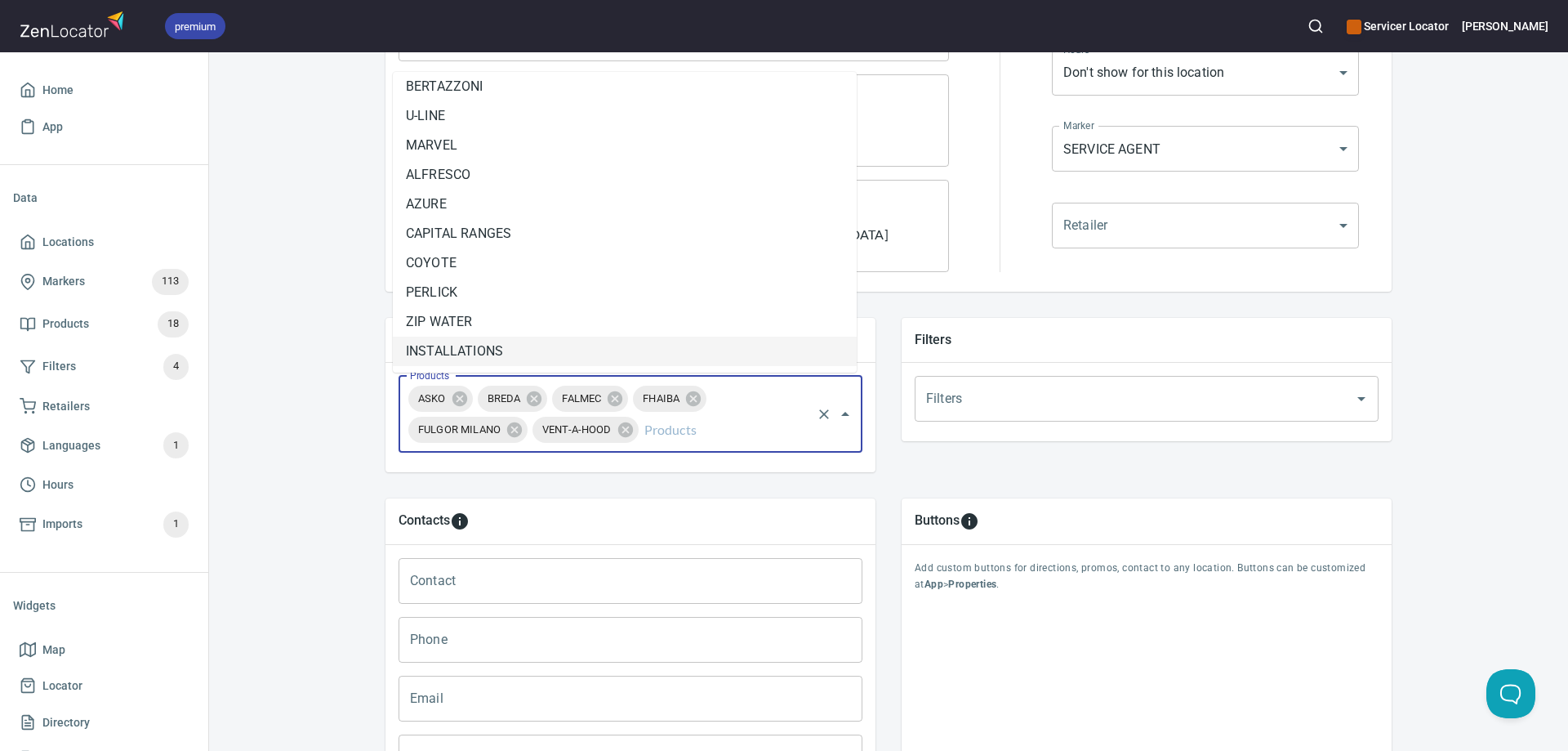
click at [455, 341] on li "INSTALLATIONS" at bounding box center [624, 351] width 464 height 29
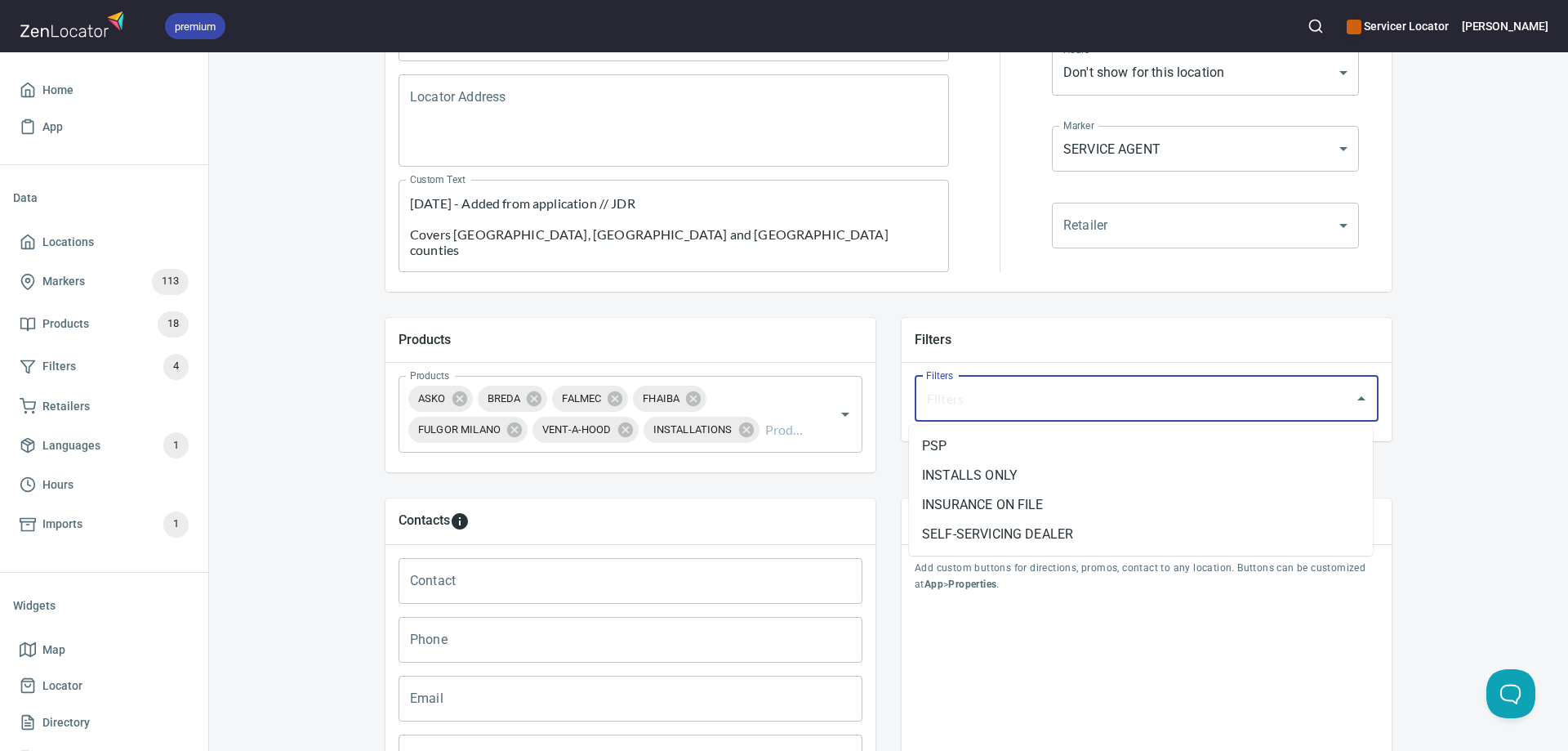
click at [930, 397] on input "Filters" at bounding box center [1123, 398] width 403 height 31
click at [957, 499] on li "INSURANCE ON FILE" at bounding box center [1140, 505] width 464 height 29
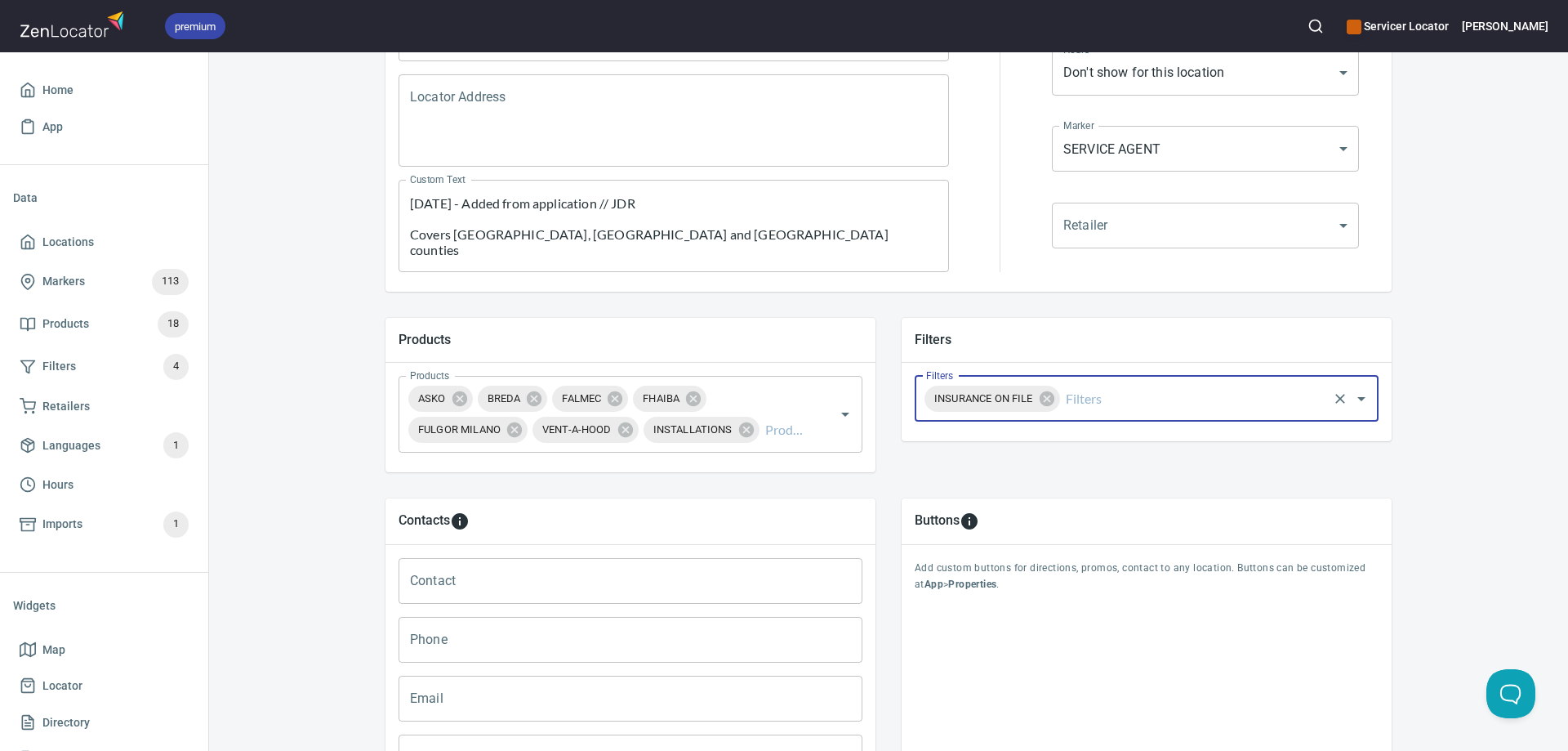
drag, startPoint x: 496, startPoint y: 577, endPoint x: 204, endPoint y: 476, distance: 309.0
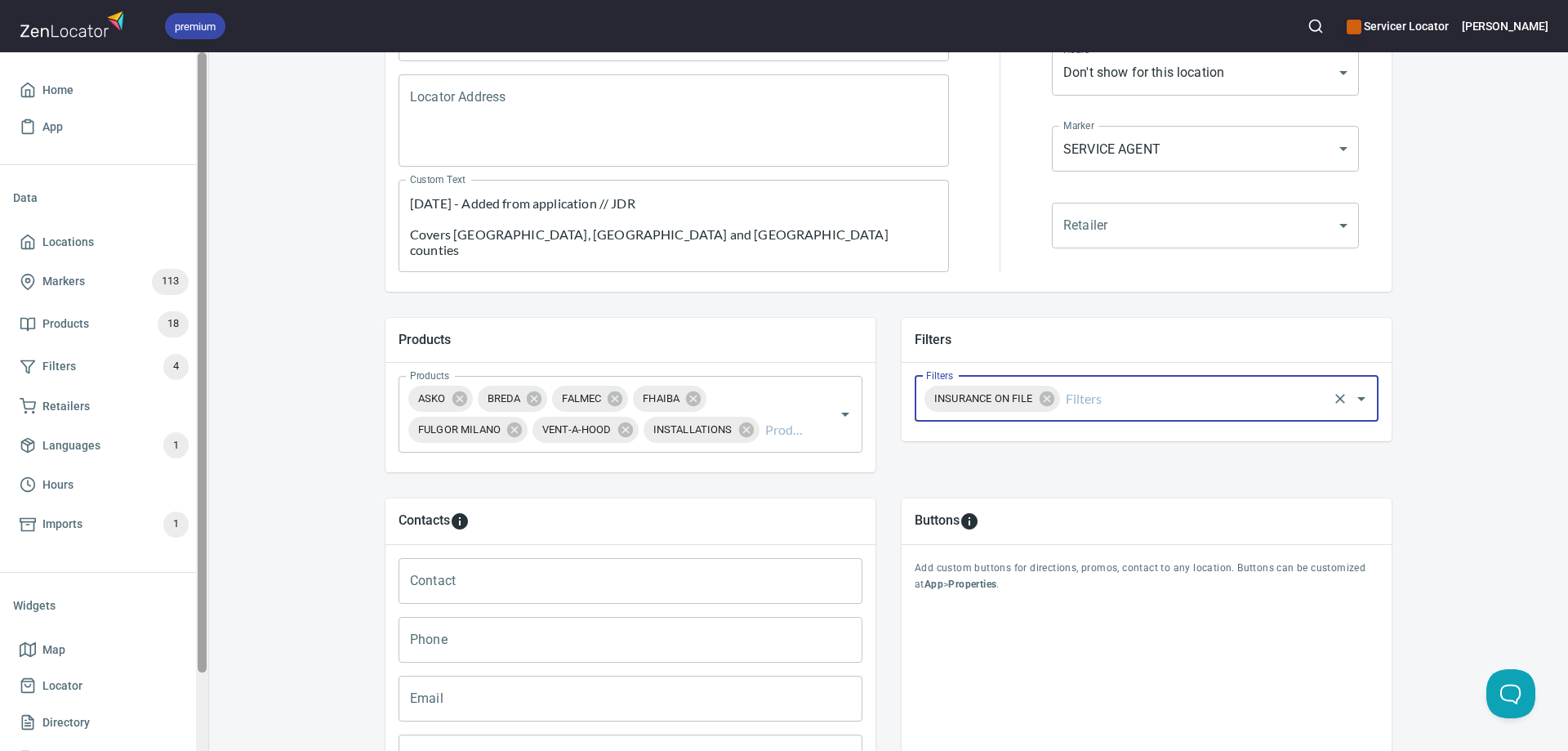
click at [492, 577] on input "Contact" at bounding box center [630, 581] width 464 height 46
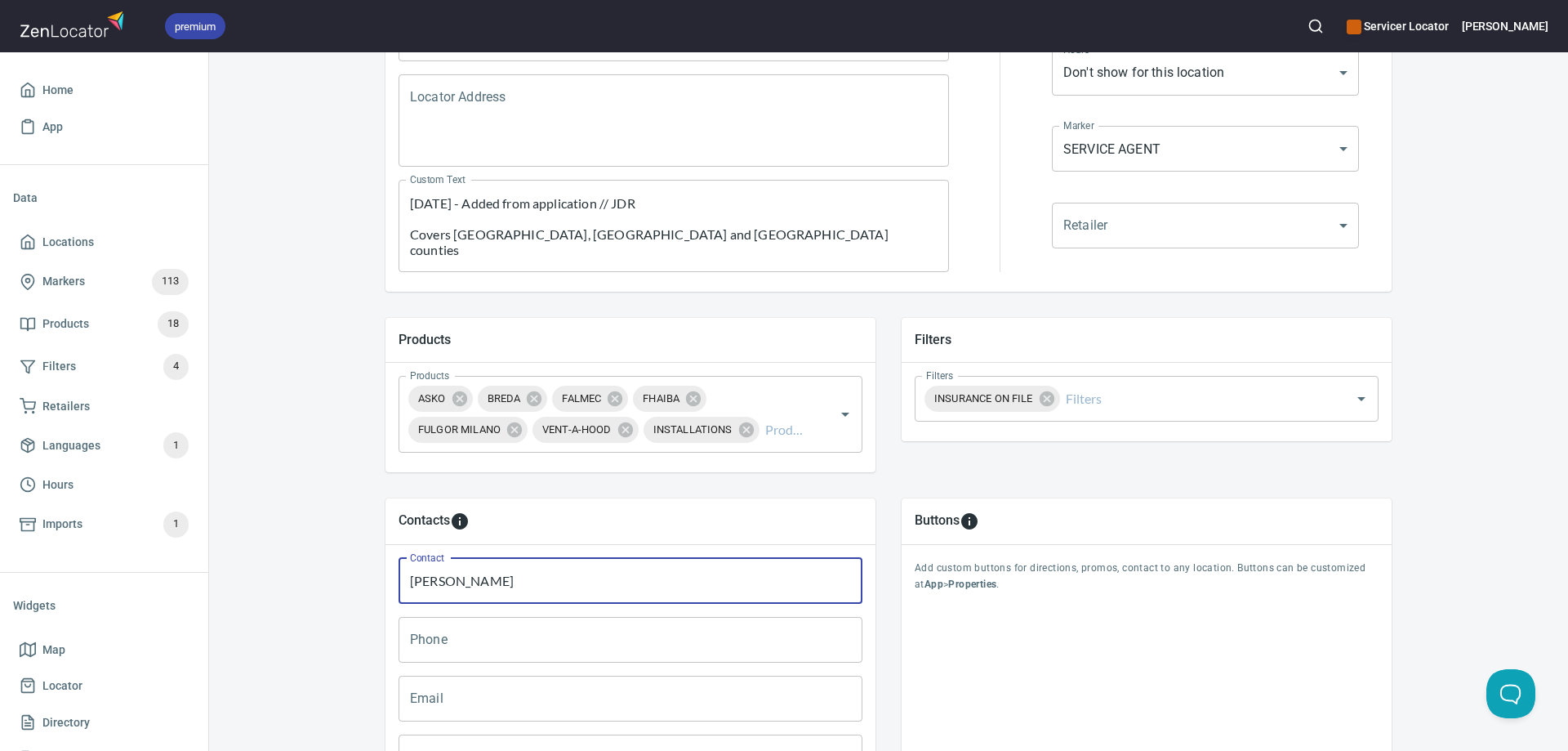
type input "Mark Oliver"
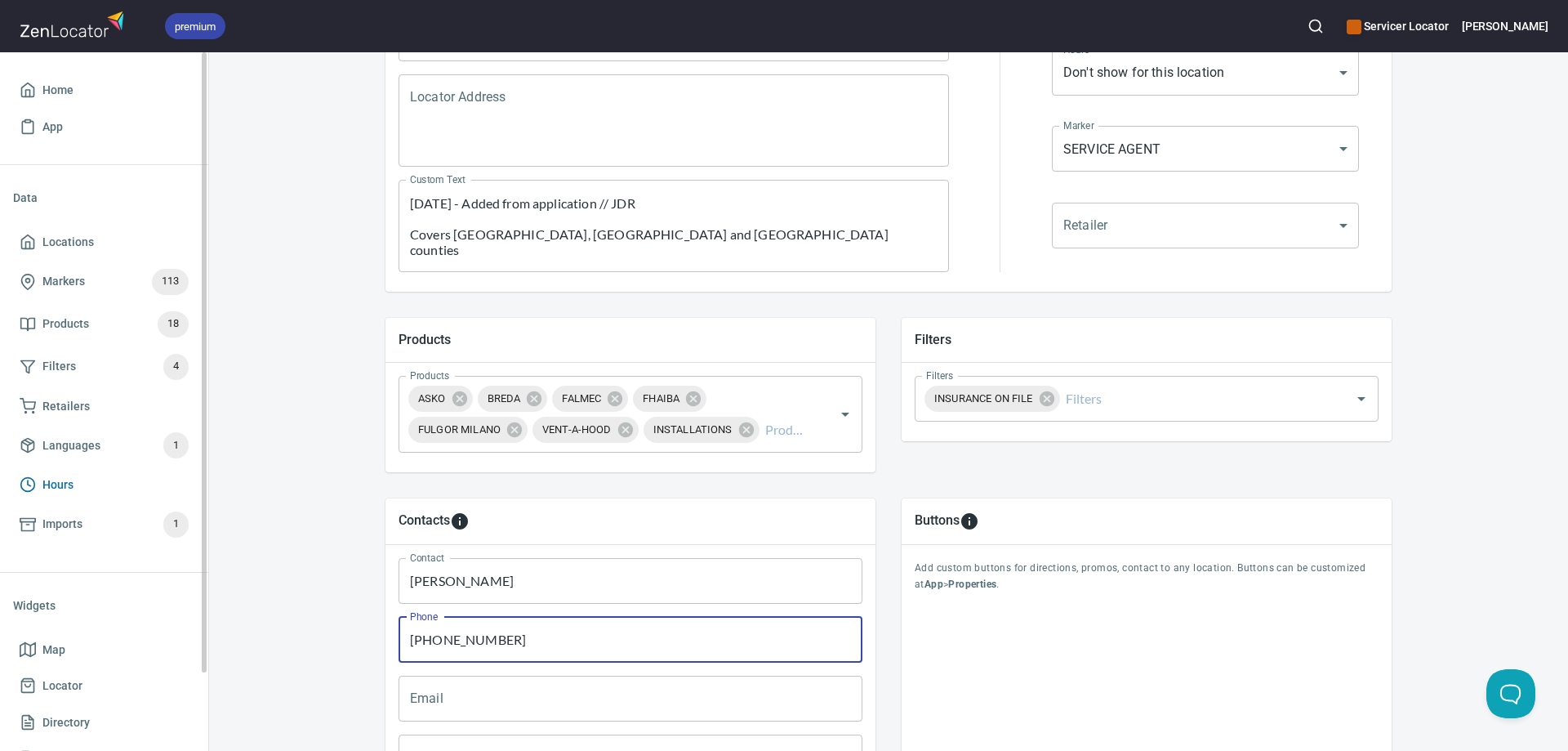
type input "772-238-0207"
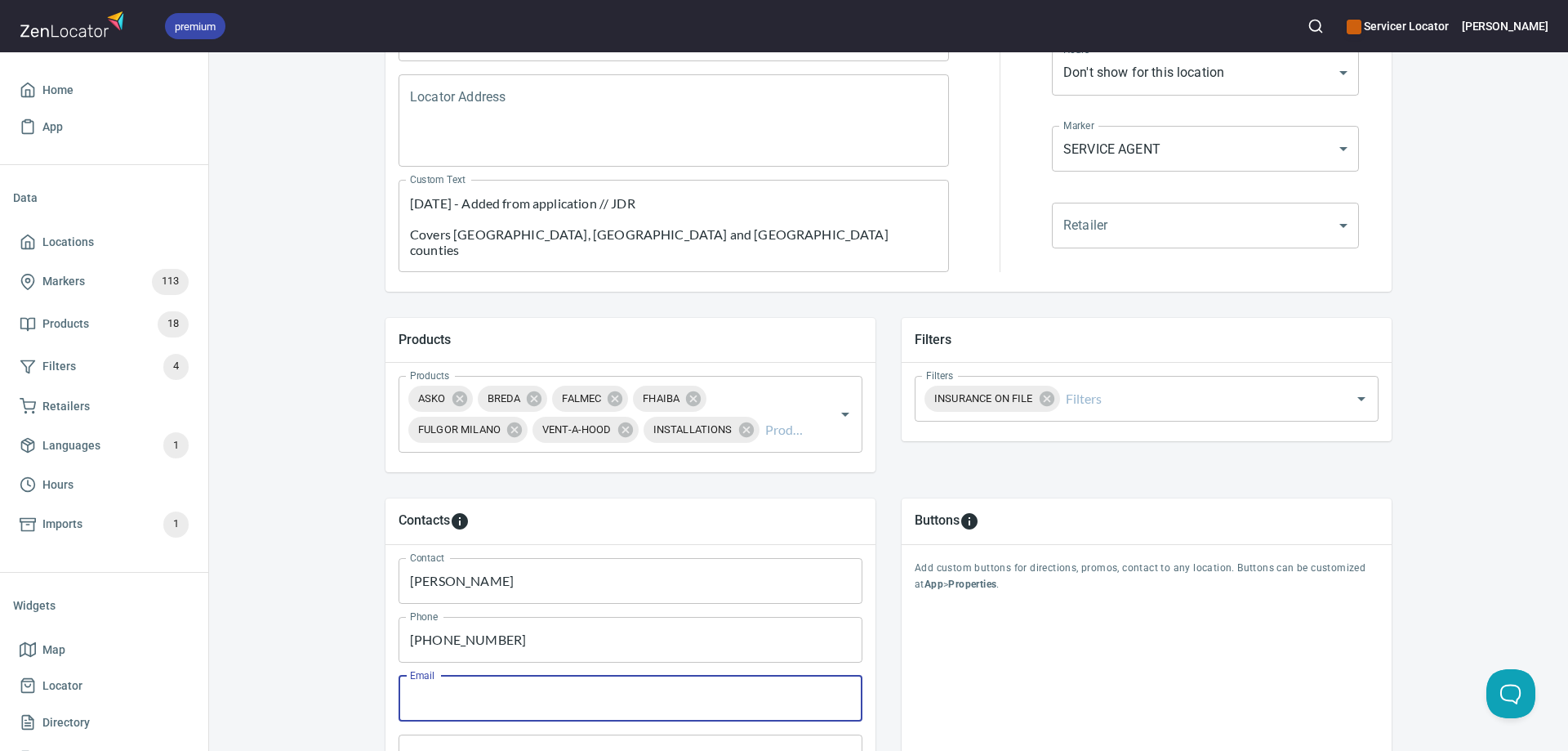
click at [461, 701] on input "Email" at bounding box center [630, 699] width 464 height 46
paste input "mark@appliancerepairamerican.com"
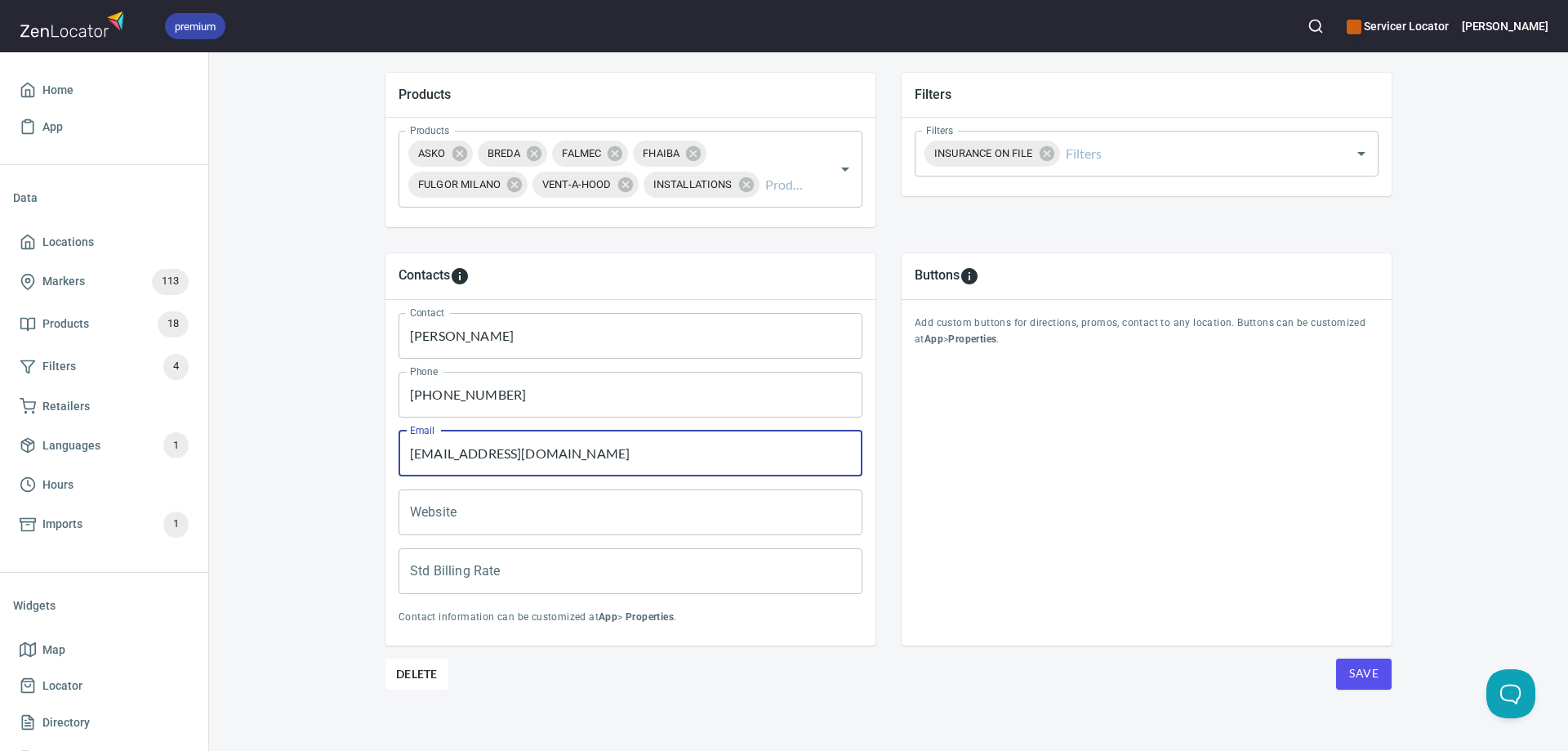
click at [426, 453] on input "mark@appliancerepairamerican.com" at bounding box center [630, 453] width 464 height 46
type input "mark@appliancerepairamerican.com"
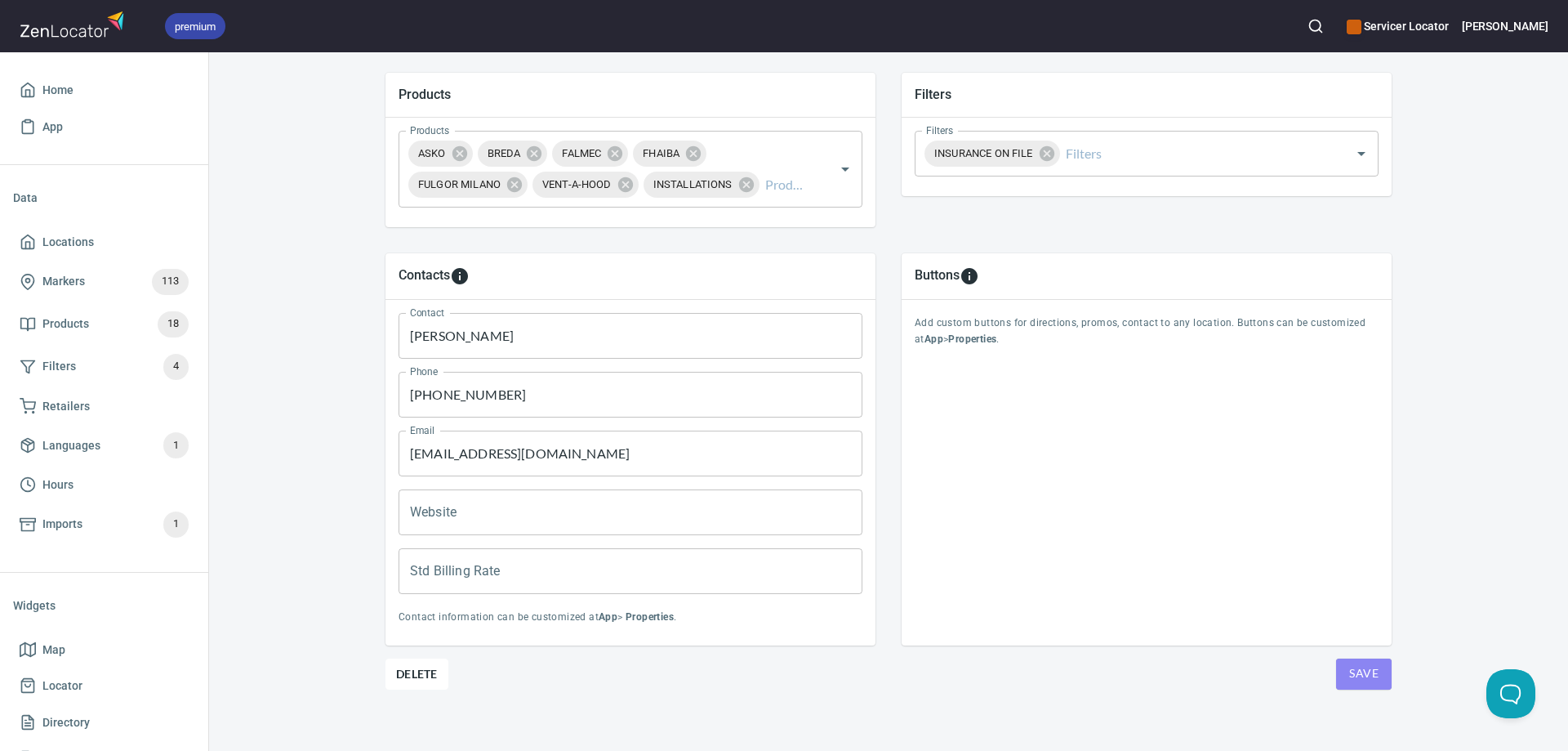
click at [1348, 676] on span "Save" at bounding box center [1363, 673] width 29 height 20
click at [1348, 665] on span "Save" at bounding box center [1363, 673] width 29 height 20
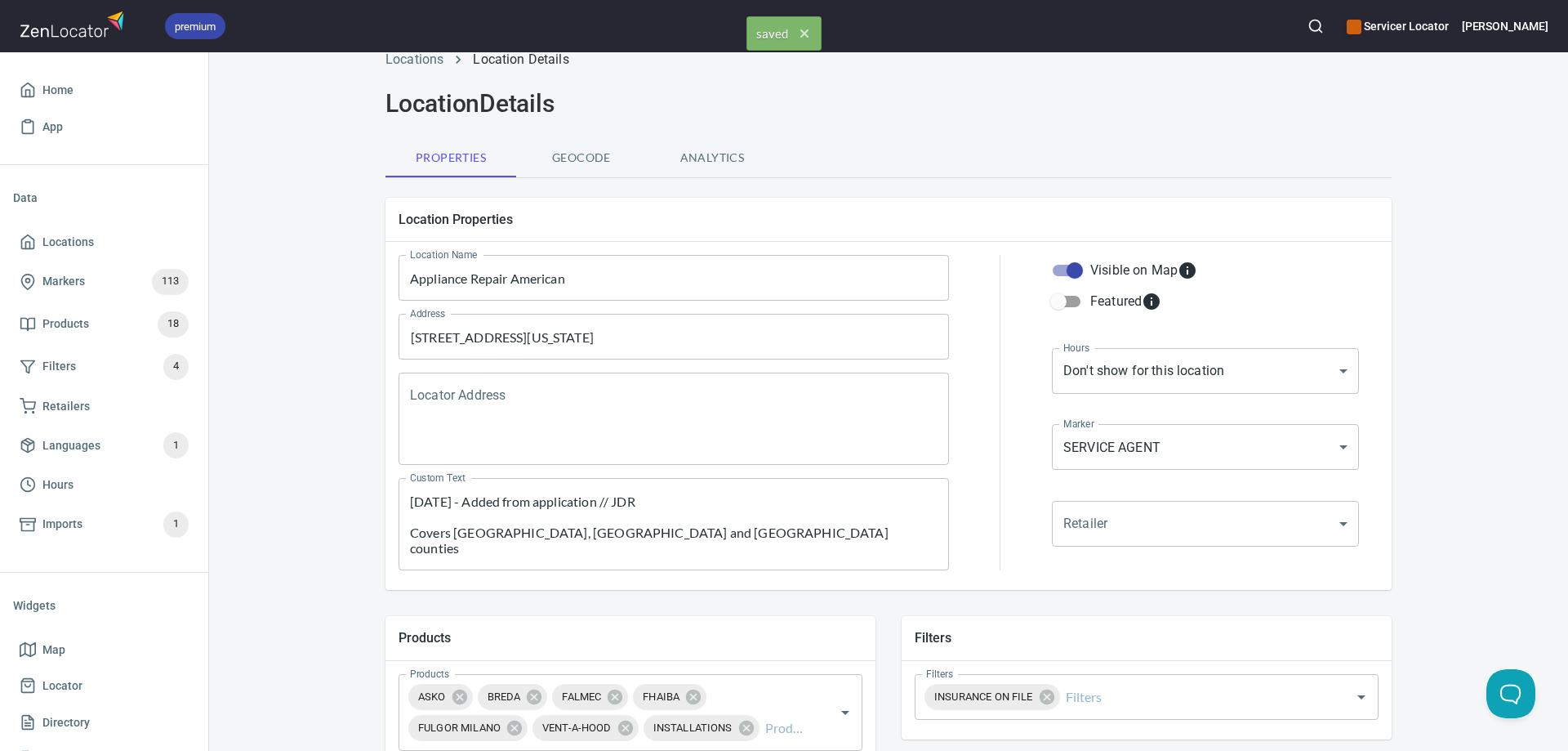
scroll to position [0, 0]
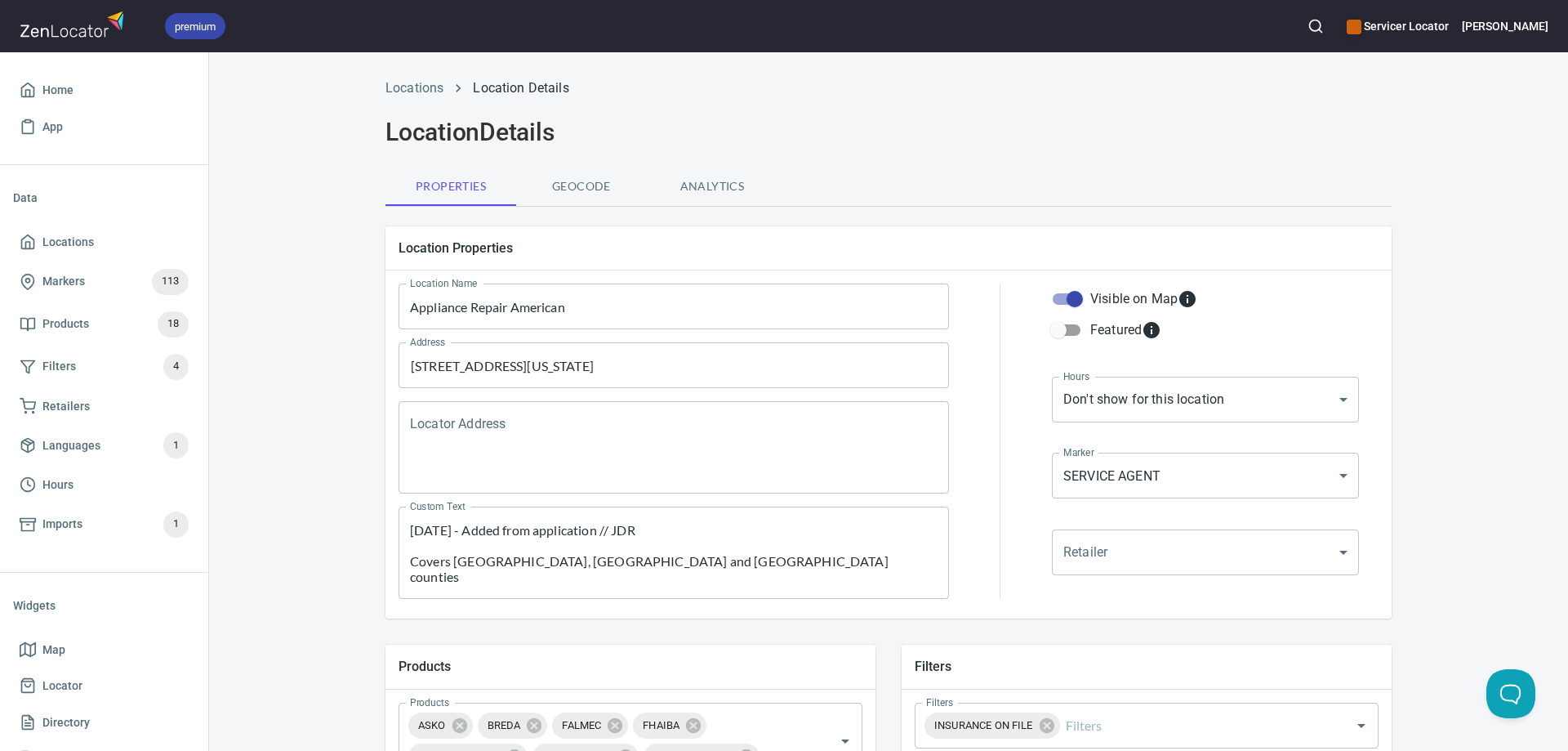
click at [560, 190] on span "Geocode" at bounding box center [581, 186] width 111 height 20
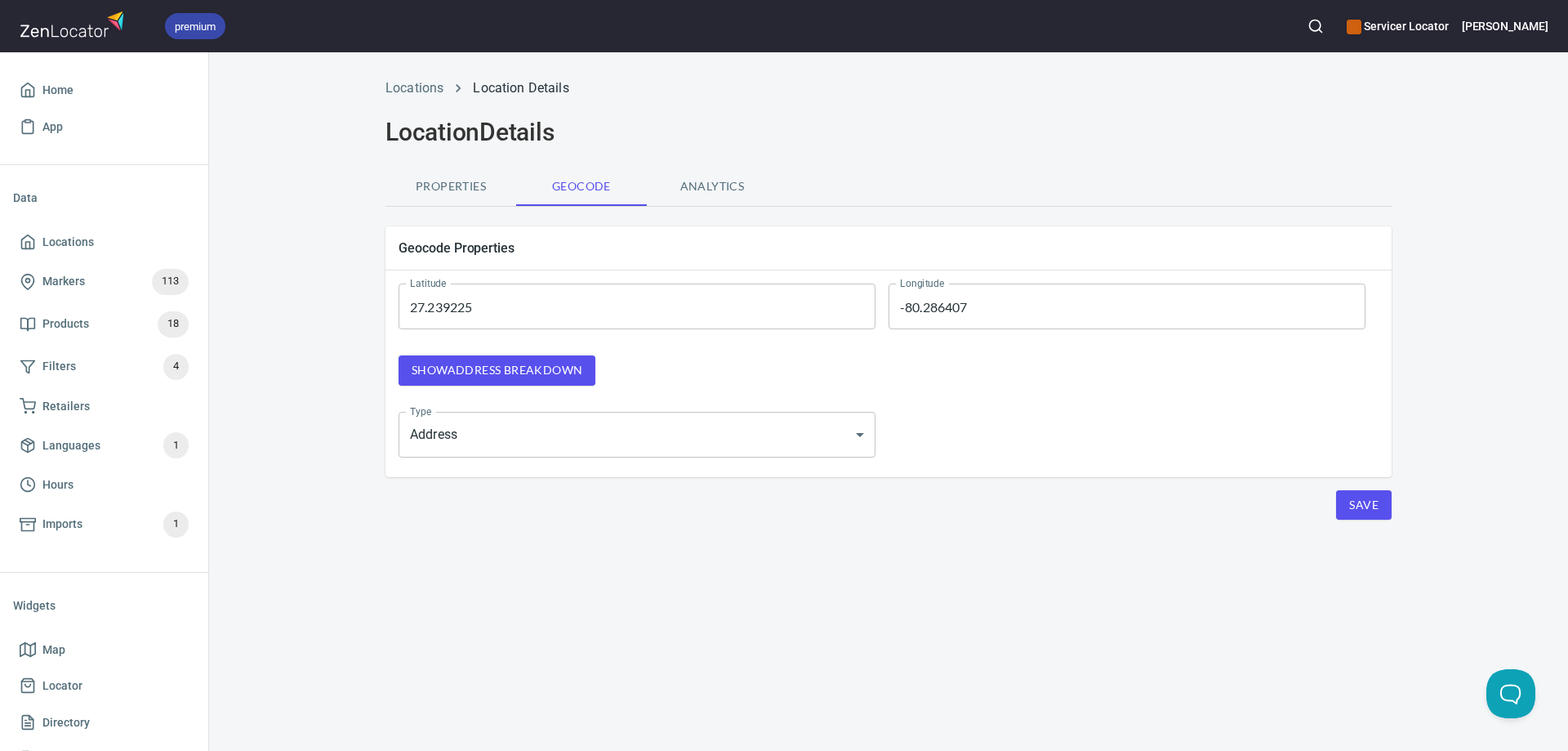
click at [517, 374] on span "Show address breakdown" at bounding box center [497, 370] width 171 height 20
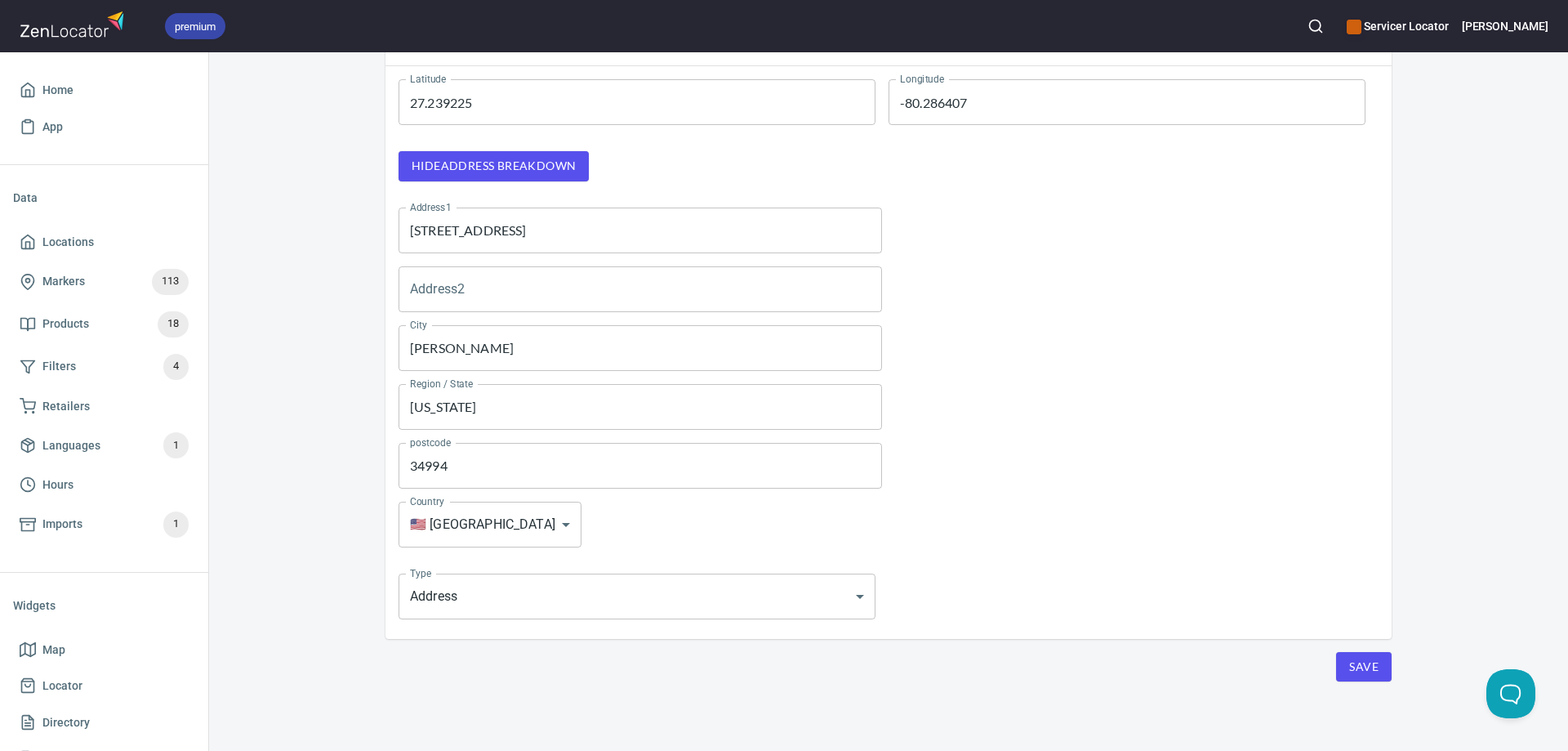
scroll to position [206, 0]
click at [1360, 662] on span "Save" at bounding box center [1363, 664] width 29 height 20
click at [1363, 661] on span "Save" at bounding box center [1363, 664] width 29 height 20
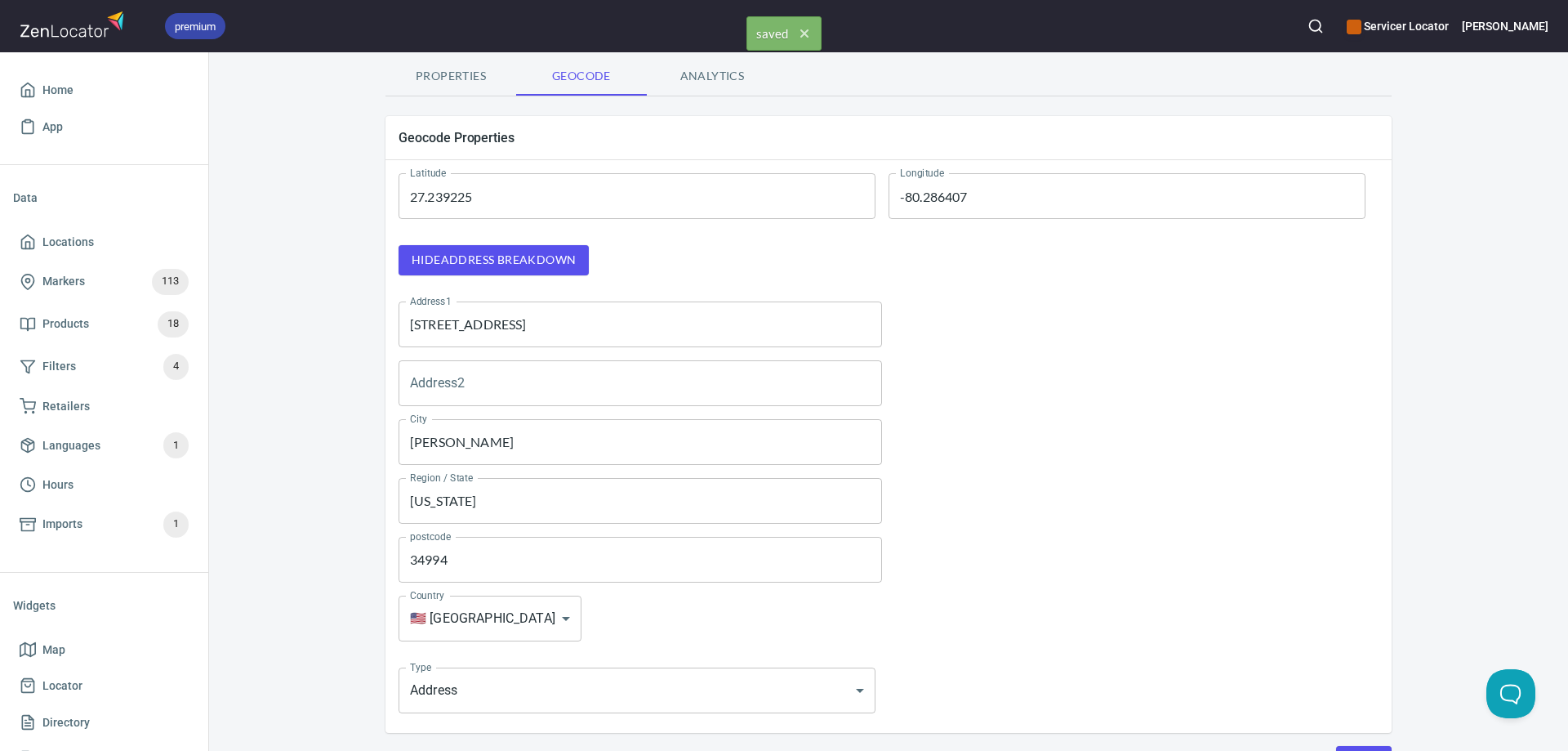
scroll to position [0, 0]
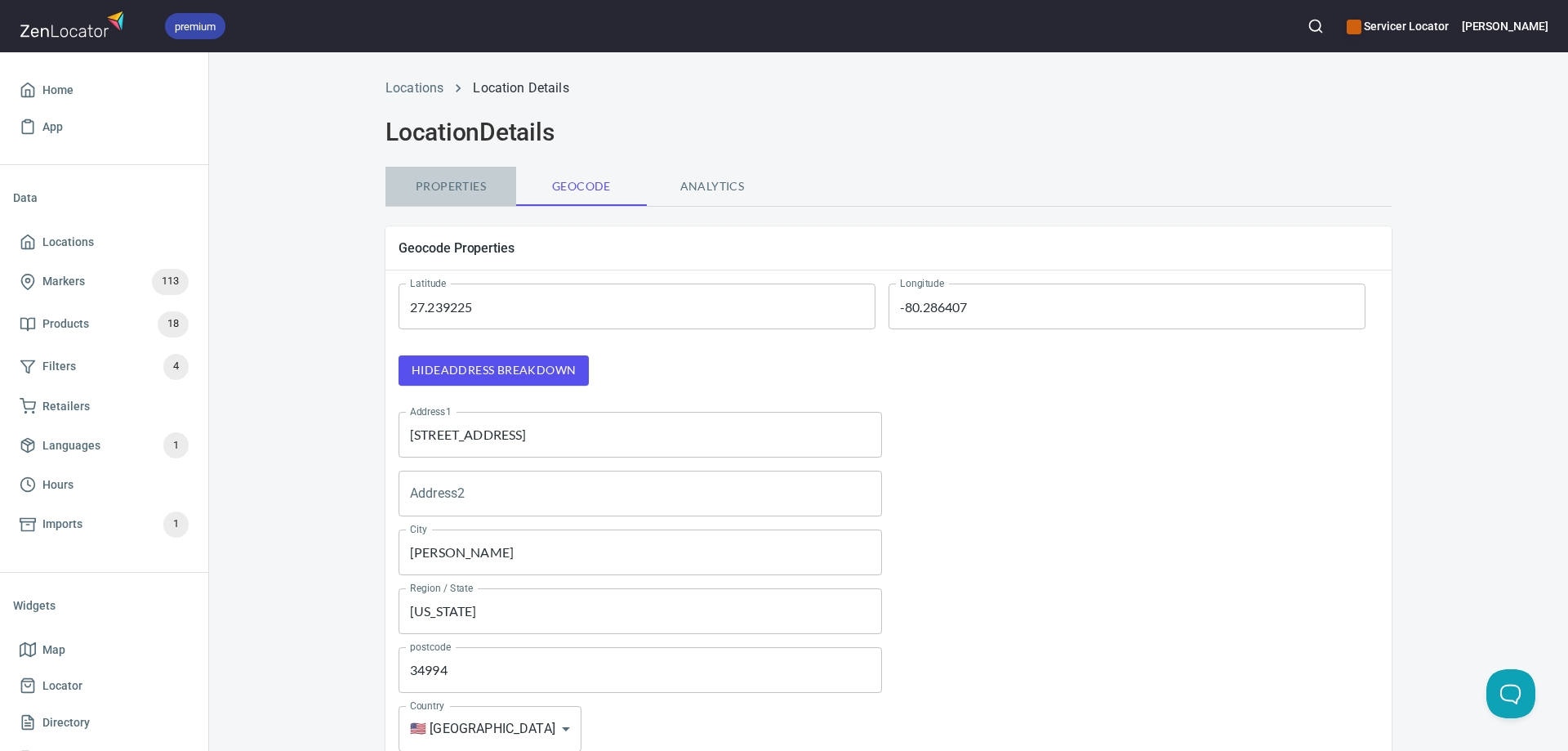
click at [434, 183] on span "Properties" at bounding box center [450, 186] width 111 height 20
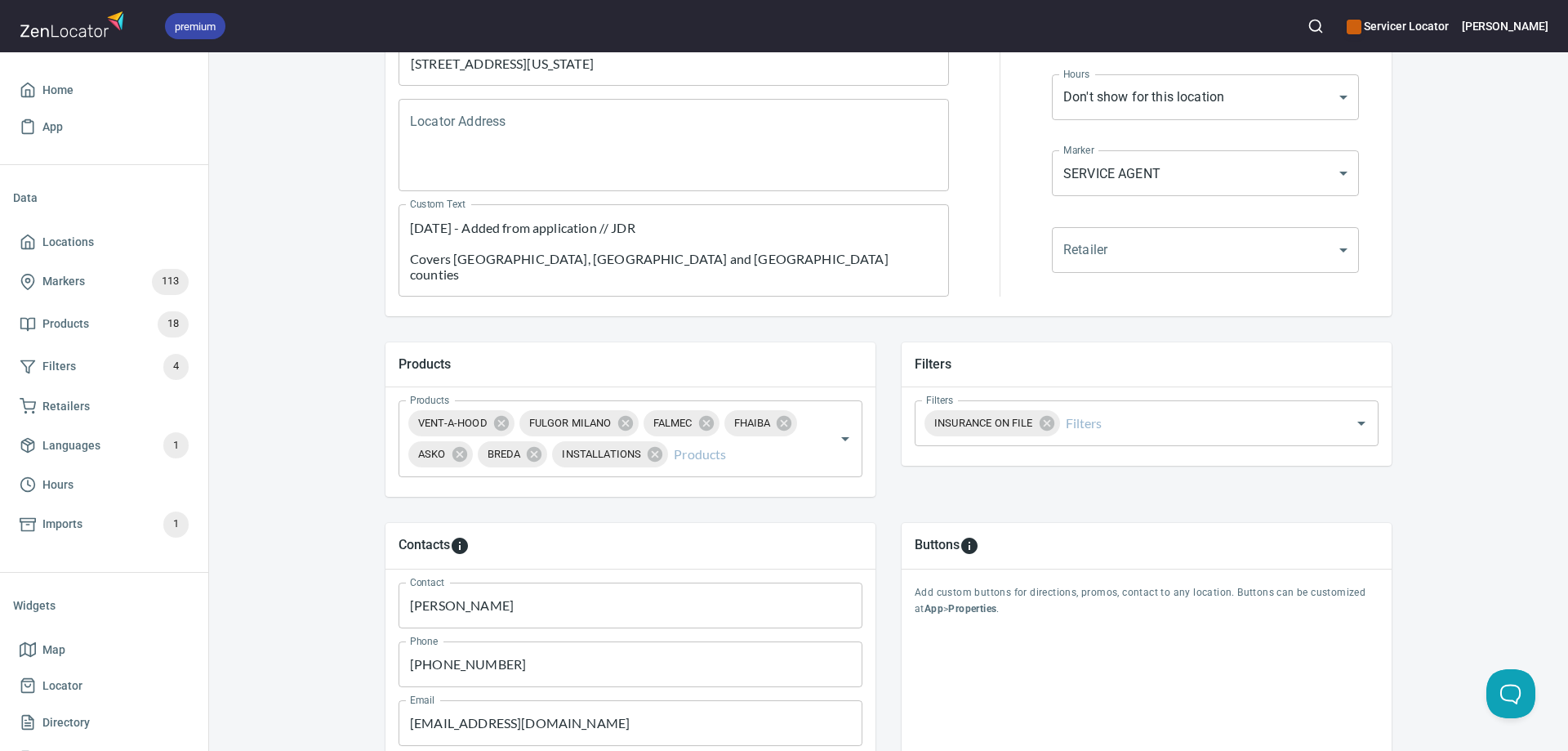
scroll to position [409, 0]
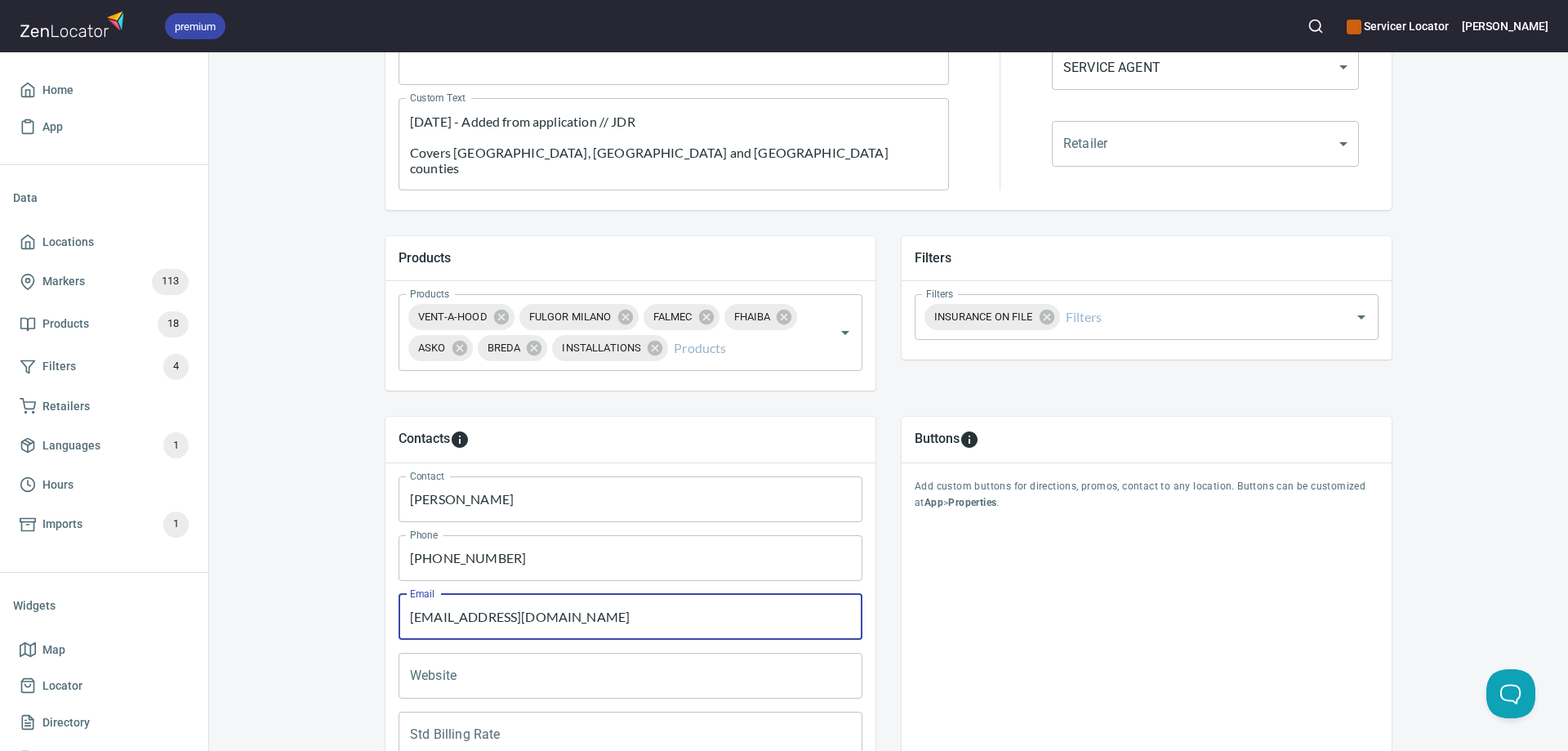
drag, startPoint x: 625, startPoint y: 620, endPoint x: 396, endPoint y: 627, distance: 229.1
click at [399, 624] on input "mark@appliancerepairamerican.com" at bounding box center [630, 617] width 464 height 46
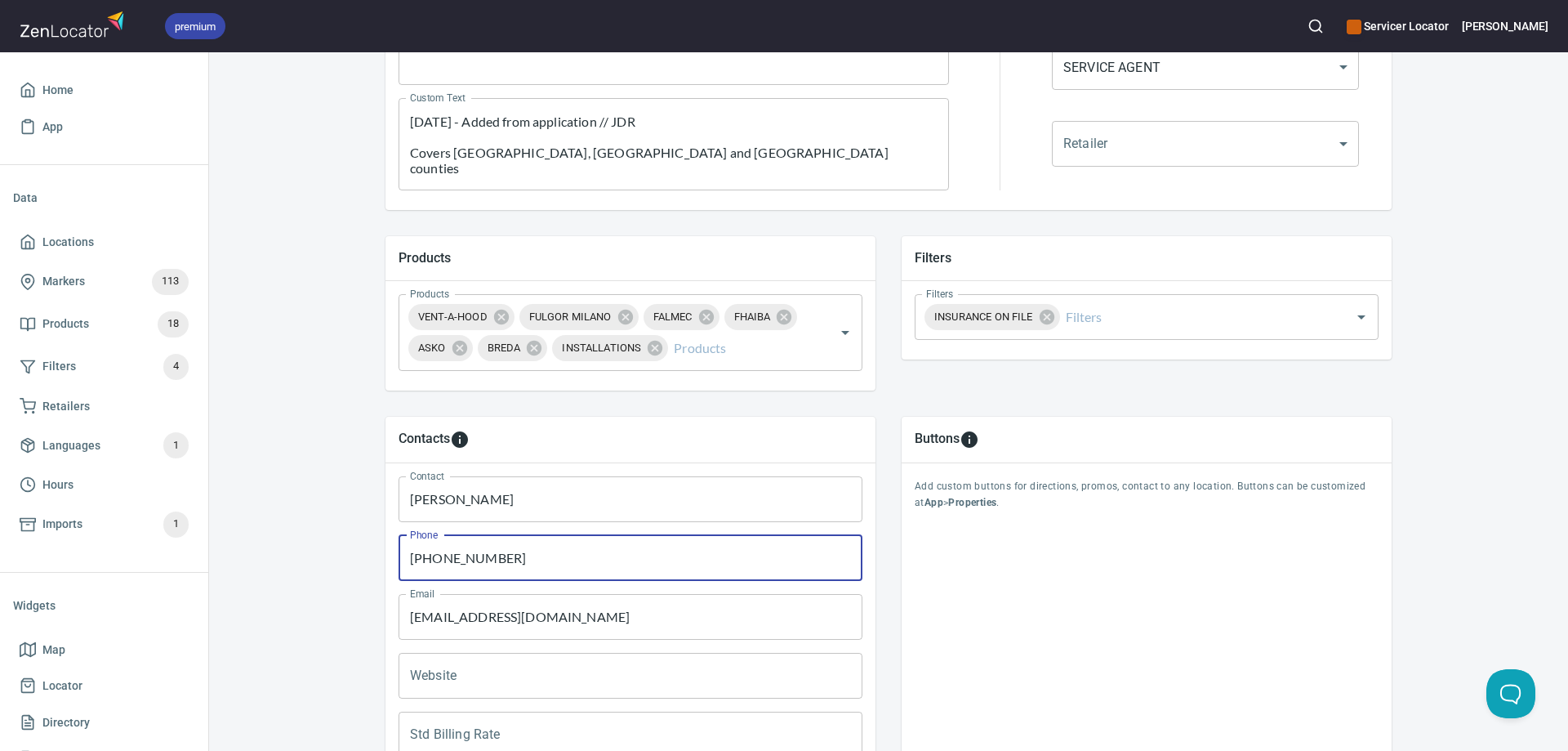
drag, startPoint x: 492, startPoint y: 560, endPoint x: 394, endPoint y: 564, distance: 98.1
click at [398, 564] on input "772-238-0207" at bounding box center [630, 558] width 464 height 46
